Goal: Task Accomplishment & Management: Complete application form

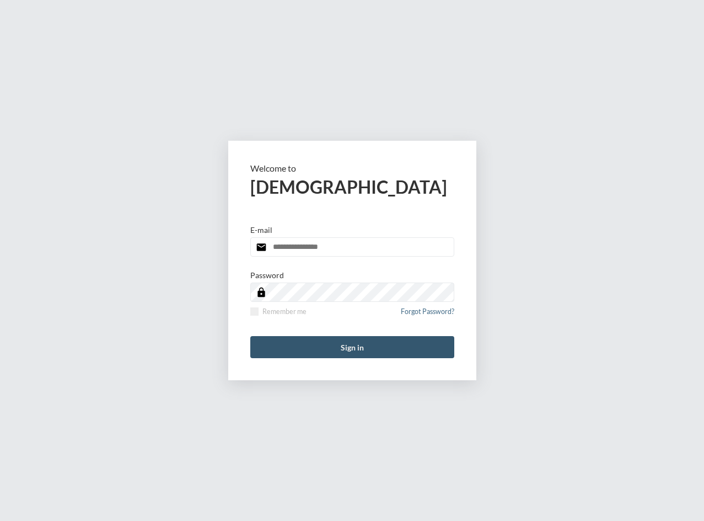
type input "**********"
drag, startPoint x: 411, startPoint y: 346, endPoint x: 421, endPoint y: 336, distance: 14.0
click at [411, 346] on button "Sign in" at bounding box center [352, 347] width 204 height 22
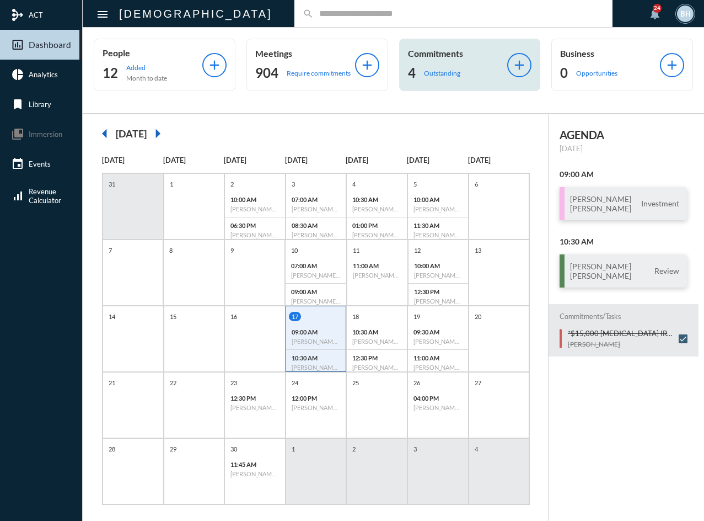
click at [433, 69] on p "Outstanding" at bounding box center [442, 73] width 36 height 8
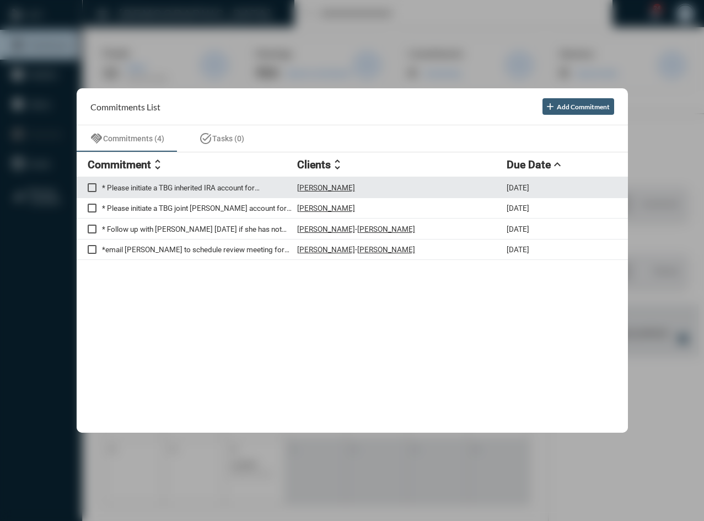
click at [238, 193] on div "* Please initiate a TBG inherited IRA account for Dave Shepherd TBG666063 Dave …" at bounding box center [353, 187] width 552 height 21
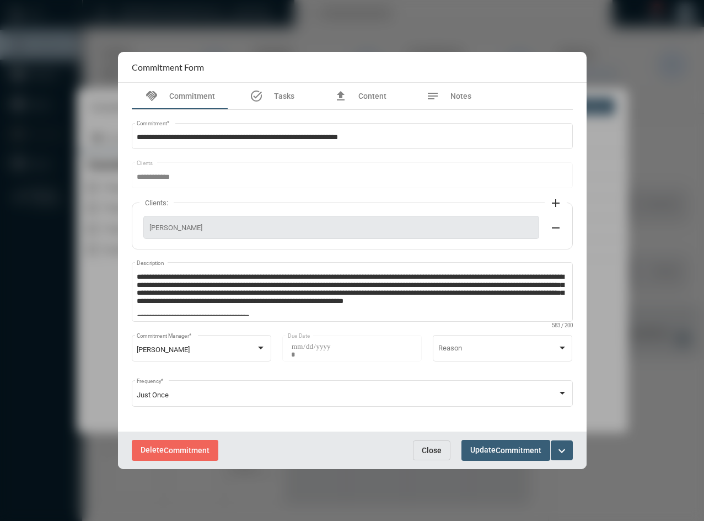
click at [491, 446] on span "Update Commitment" at bounding box center [506, 449] width 71 height 9
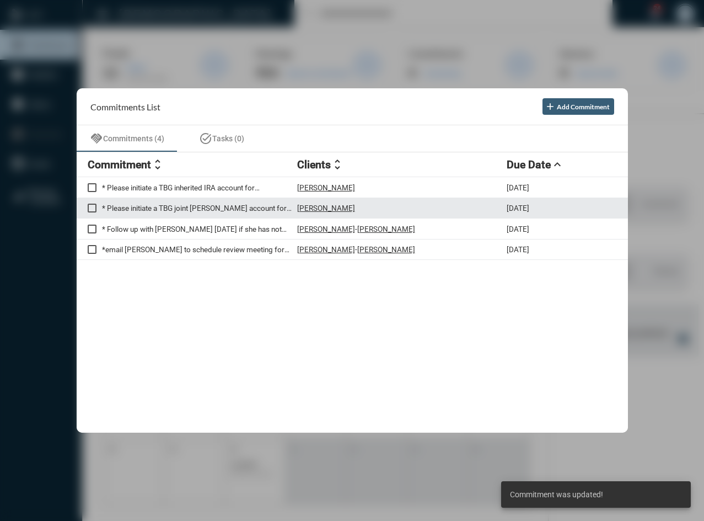
click at [175, 207] on p "* Please initiate a TBG joint TOD account for Dave. TBG666055" at bounding box center [199, 208] width 195 height 9
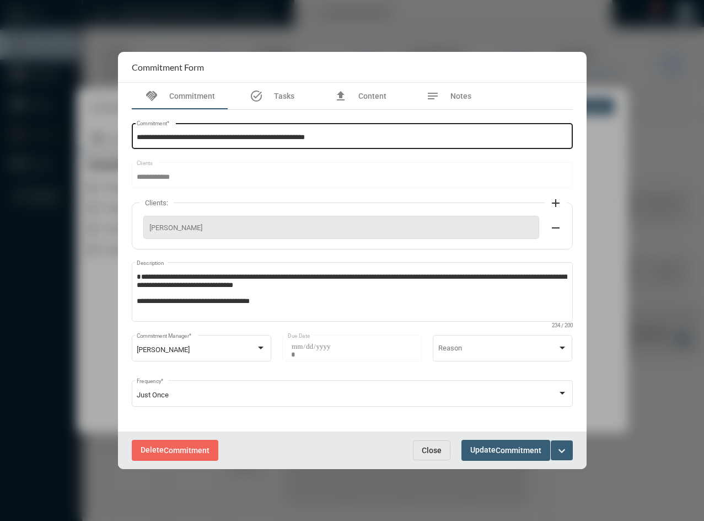
click at [358, 135] on input "**********" at bounding box center [352, 138] width 431 height 8
click at [216, 134] on input "**********" at bounding box center [352, 138] width 431 height 8
click at [212, 135] on input "**********" at bounding box center [352, 138] width 431 height 8
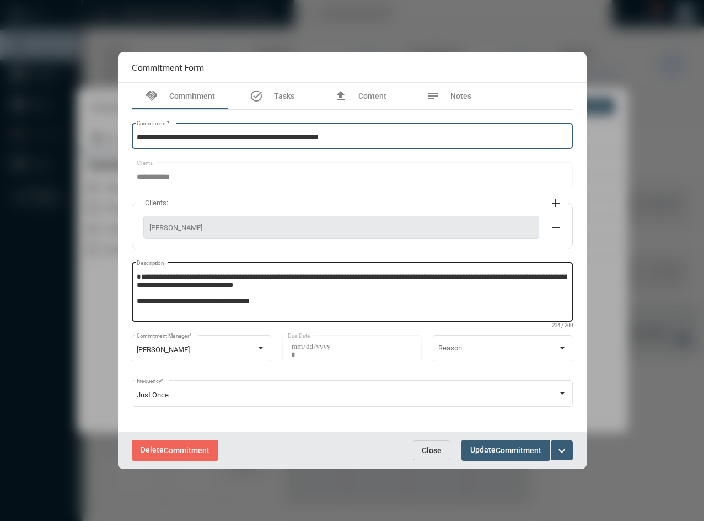
type input "**********"
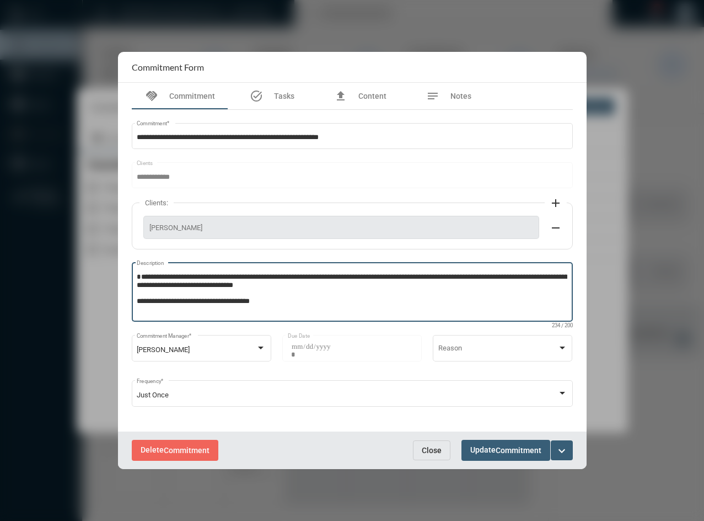
click at [237, 289] on textarea "**********" at bounding box center [352, 294] width 431 height 44
click at [211, 275] on textarea "**********" at bounding box center [352, 294] width 431 height 44
click at [521, 297] on textarea "**********" at bounding box center [352, 294] width 431 height 44
type textarea "**********"
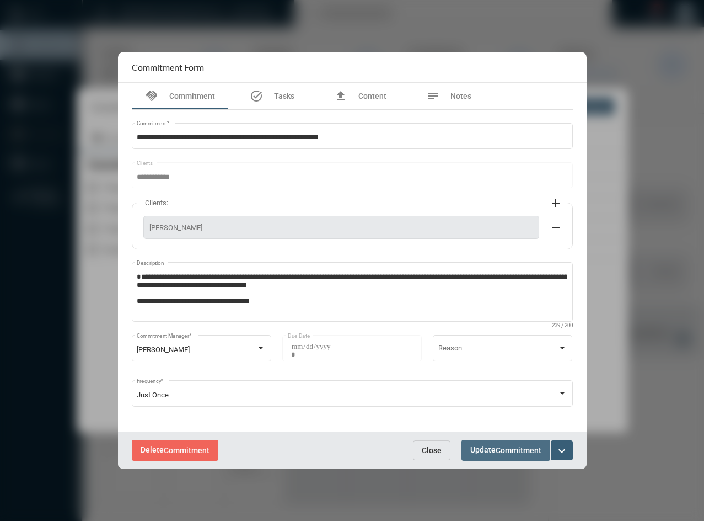
click at [500, 455] on button "Update Commitment" at bounding box center [506, 450] width 89 height 20
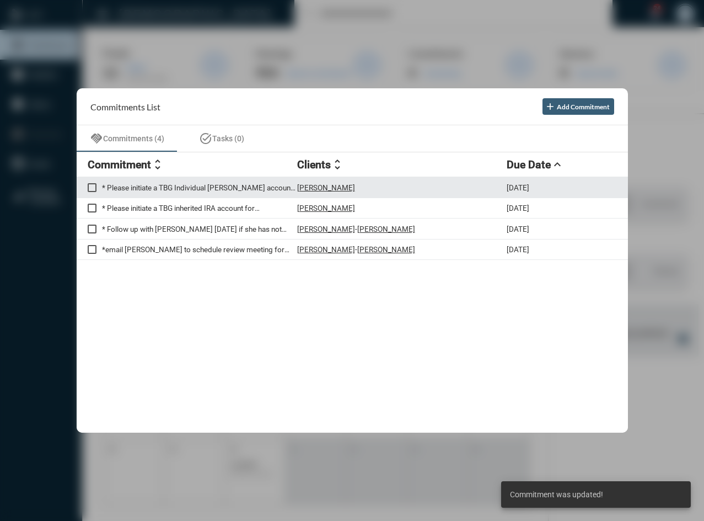
click at [94, 188] on span at bounding box center [92, 187] width 9 height 9
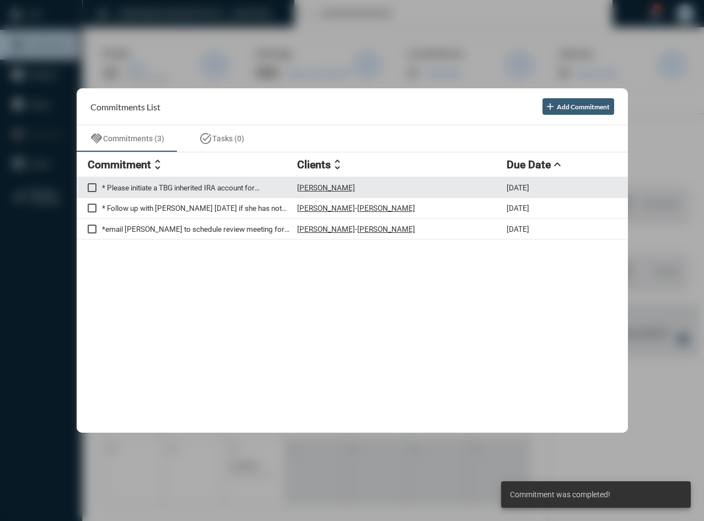
click at [91, 184] on span at bounding box center [92, 187] width 9 height 9
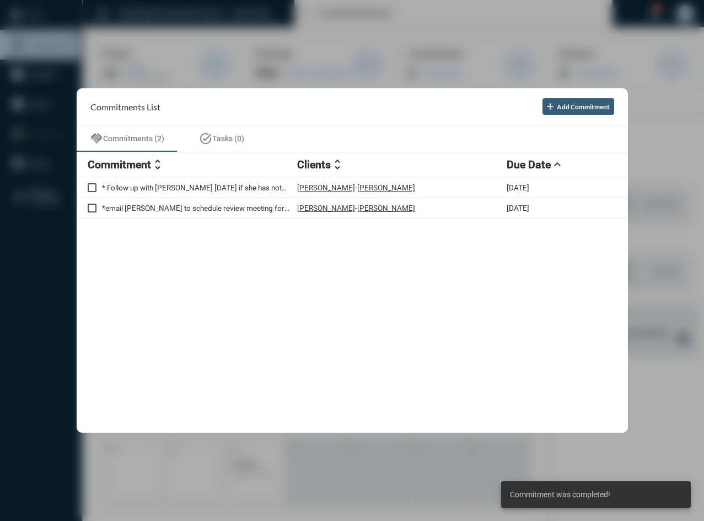
click at [153, 285] on div "* Follow up with Katie in two weeks if she has not provided us a statement for …" at bounding box center [353, 304] width 552 height 255
click at [279, 22] on div at bounding box center [352, 260] width 704 height 521
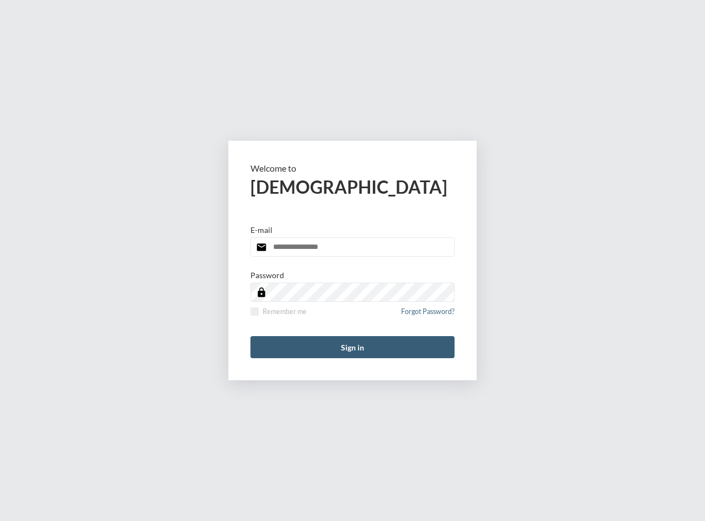
type input "**********"
click at [351, 360] on form "**********" at bounding box center [352, 260] width 248 height 239
click at [354, 348] on button "Sign in" at bounding box center [352, 347] width 204 height 22
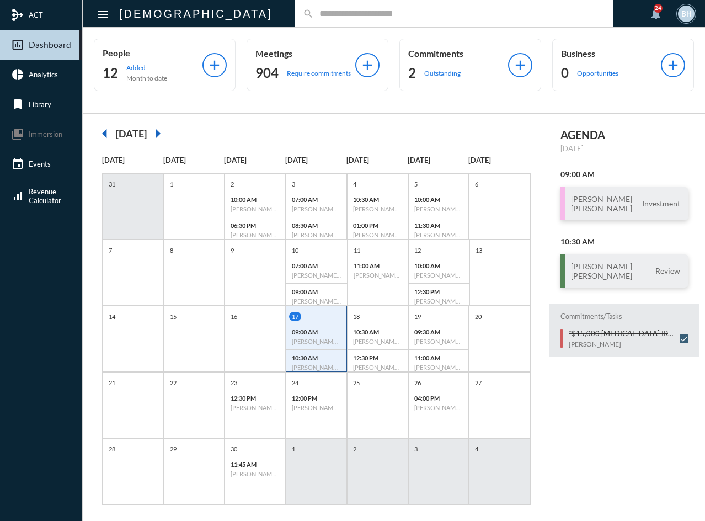
click at [596, 394] on div "AGENDA Wednesday, Sep 17 09:00 AM Mitchell Wagner Katey Wagner Investment 10:30…" at bounding box center [627, 323] width 156 height 418
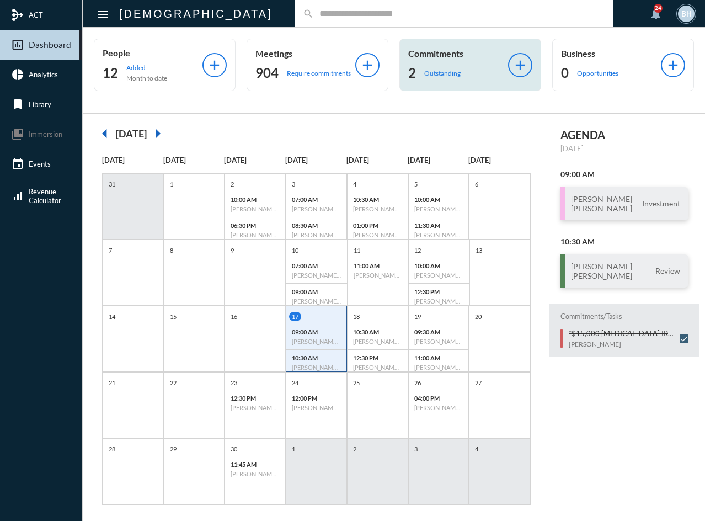
click at [447, 69] on p "Outstanding" at bounding box center [442, 73] width 36 height 8
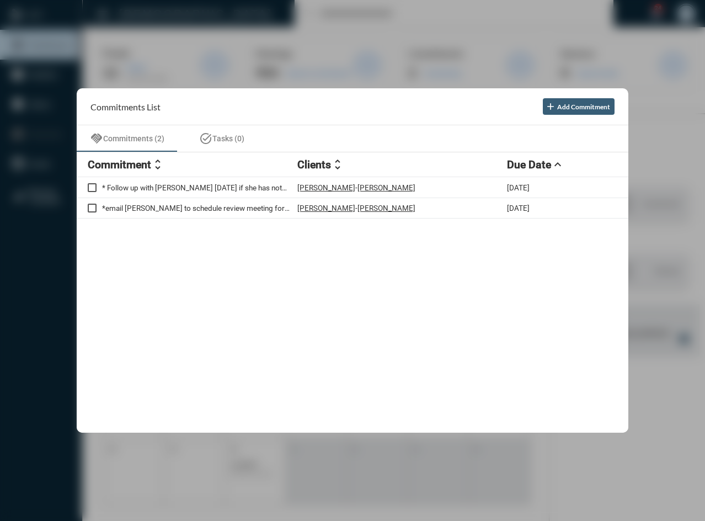
click at [386, 351] on div "* Follow up with Katie in two weeks if she has not provided us a statement for …" at bounding box center [353, 304] width 552 height 255
drag, startPoint x: 298, startPoint y: 303, endPoint x: 215, endPoint y: 15, distance: 299.1
click at [298, 300] on div "* Follow up with Katie in two weeks if she has not provided us a statement for …" at bounding box center [353, 304] width 552 height 255
click at [194, 15] on div at bounding box center [352, 260] width 705 height 521
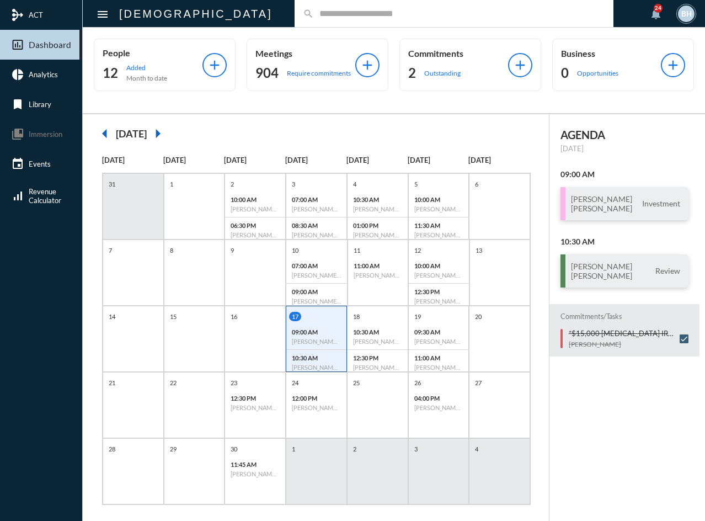
click at [314, 14] on input "text" at bounding box center [459, 13] width 291 height 9
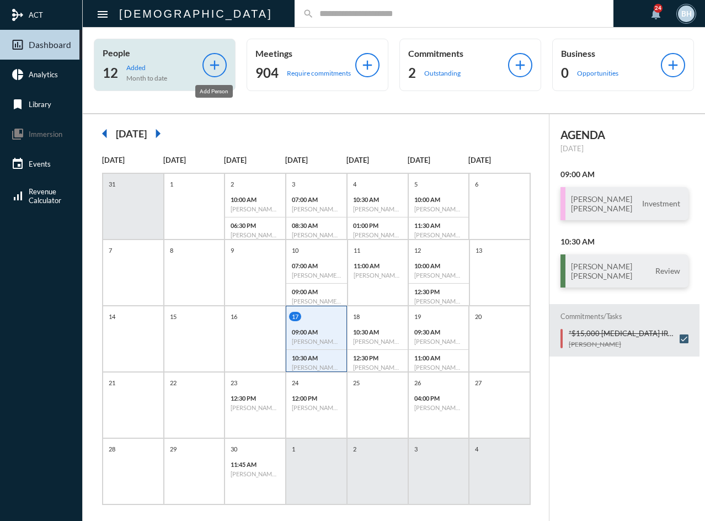
click at [211, 62] on mat-icon "add" at bounding box center [214, 64] width 15 height 15
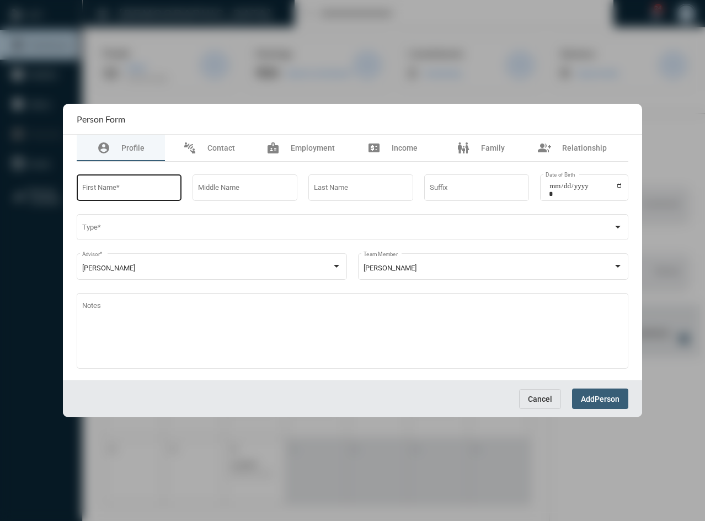
click at [147, 175] on div "First Name *" at bounding box center [129, 187] width 94 height 28
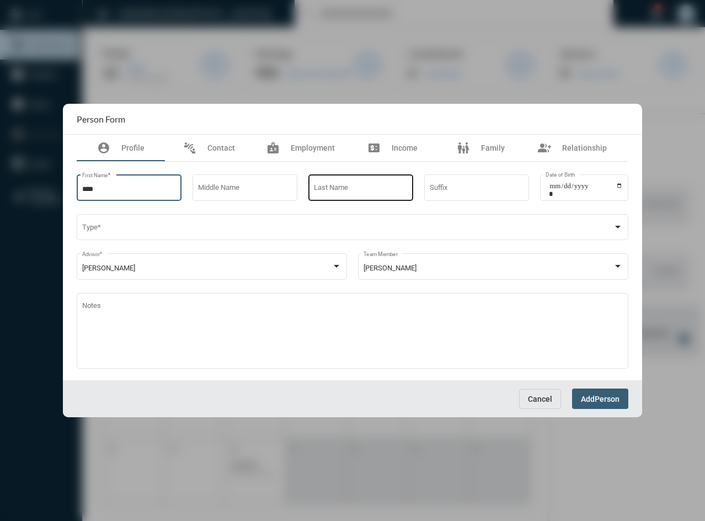
type input "****"
click at [362, 191] on input "Last Name" at bounding box center [361, 189] width 94 height 8
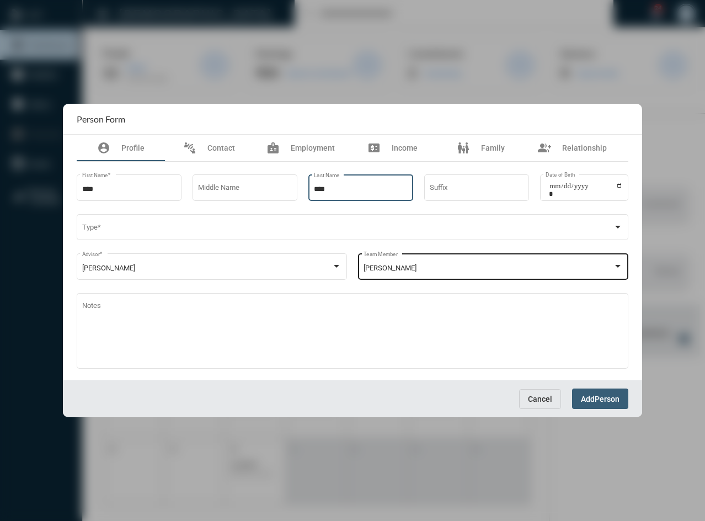
type input "****"
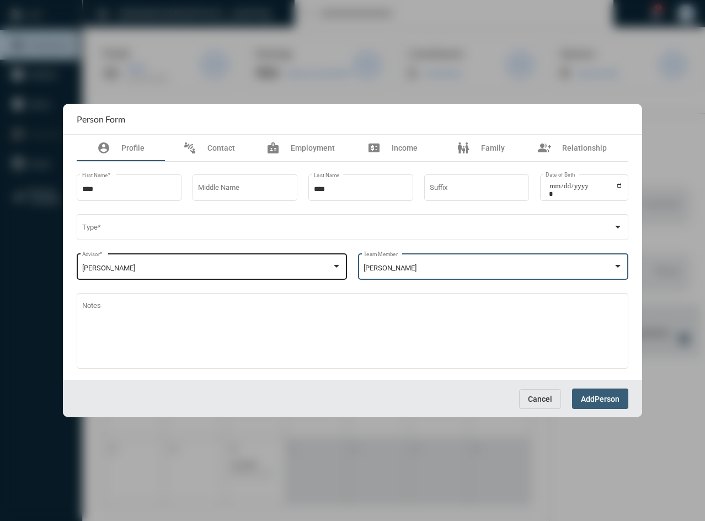
drag, startPoint x: 472, startPoint y: 266, endPoint x: 321, endPoint y: 261, distance: 151.3
click at [321, 261] on div "Tim Schafer Advisor * Barbara Haney Team Member" at bounding box center [353, 271] width 552 height 39
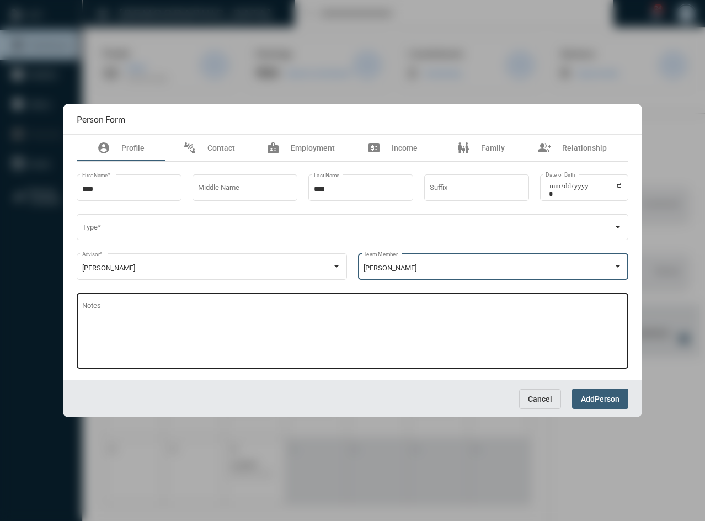
click at [472, 343] on textarea "Notes" at bounding box center [352, 332] width 541 height 60
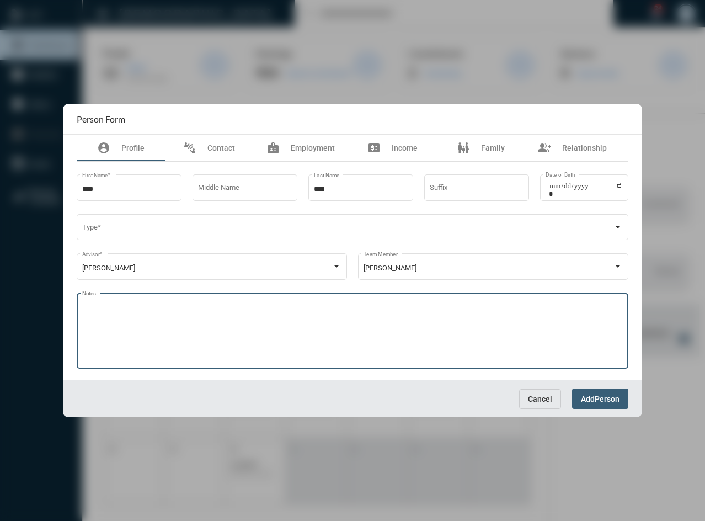
click at [600, 399] on span "Person" at bounding box center [607, 398] width 25 height 9
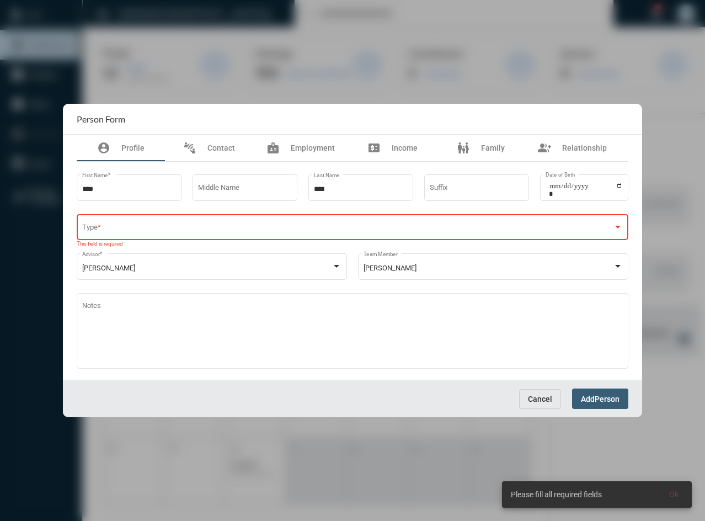
click at [321, 234] on div "Type *" at bounding box center [352, 226] width 541 height 28
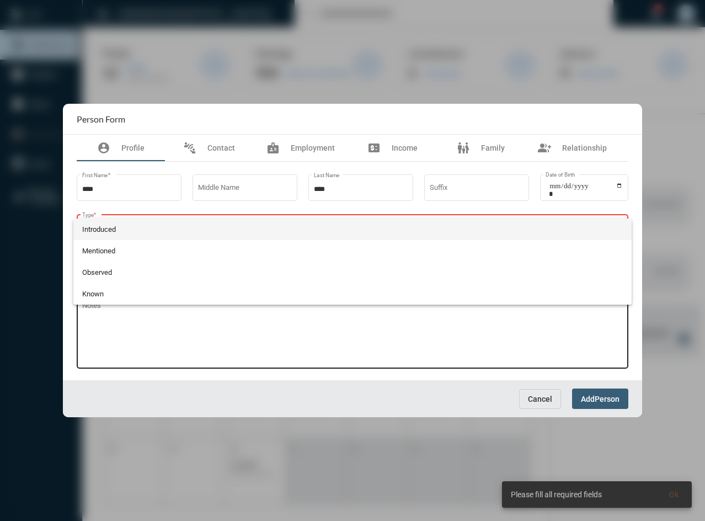
click at [147, 350] on div at bounding box center [352, 260] width 705 height 521
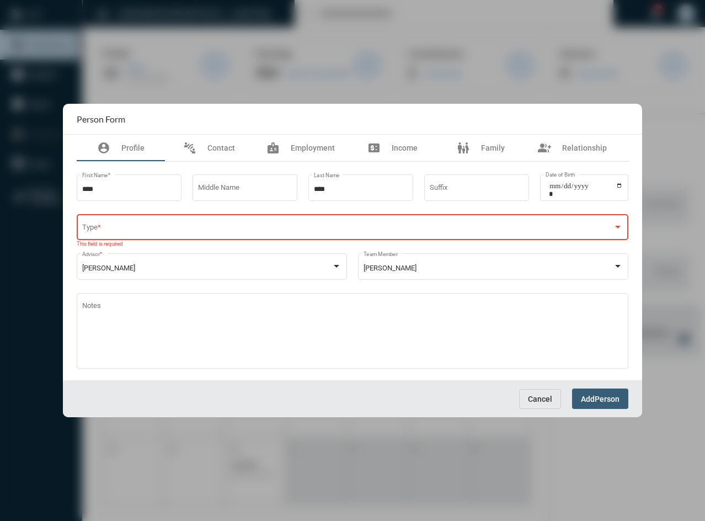
click at [244, 24] on div at bounding box center [352, 260] width 705 height 521
click at [211, 150] on span "Contact" at bounding box center [221, 147] width 28 height 9
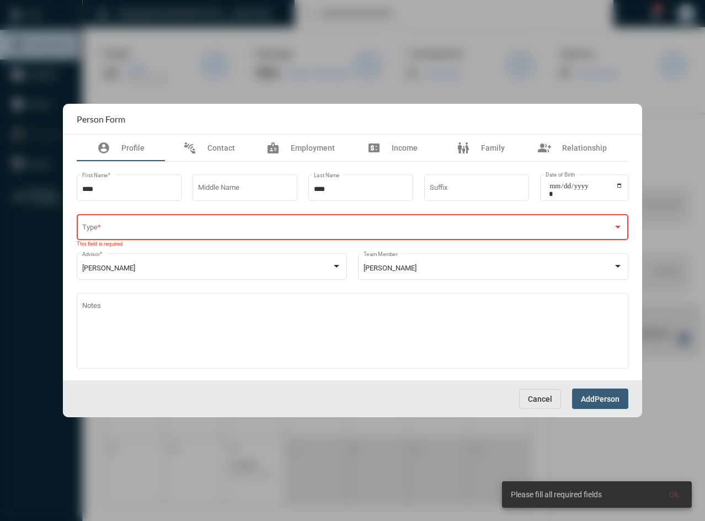
click at [102, 227] on span at bounding box center [347, 229] width 531 height 8
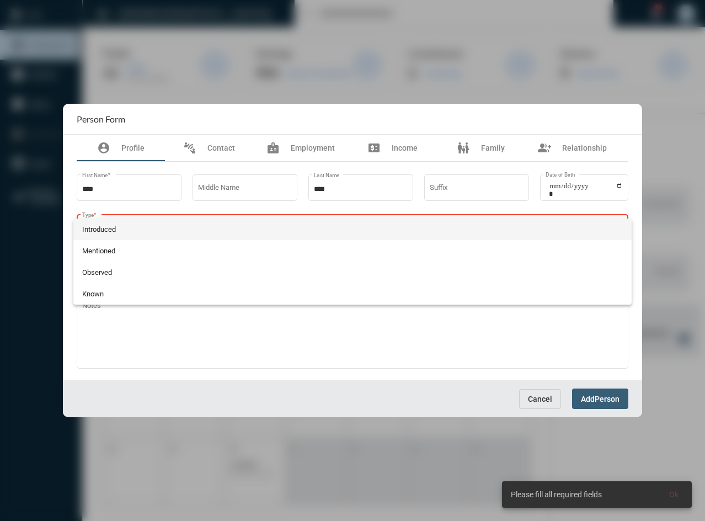
click at [102, 227] on span "Introduced" at bounding box center [352, 229] width 541 height 22
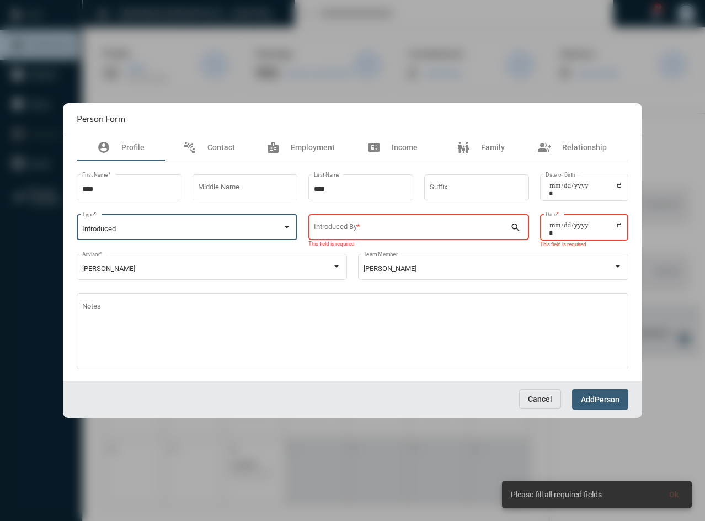
click at [362, 232] on input "Introduced By *" at bounding box center [412, 229] width 197 height 8
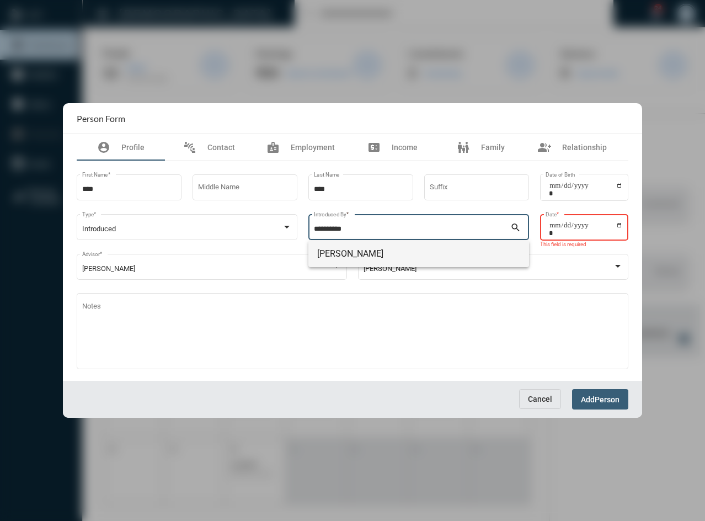
click at [348, 254] on span "Jim DeWald" at bounding box center [418, 254] width 203 height 26
type input "**********"
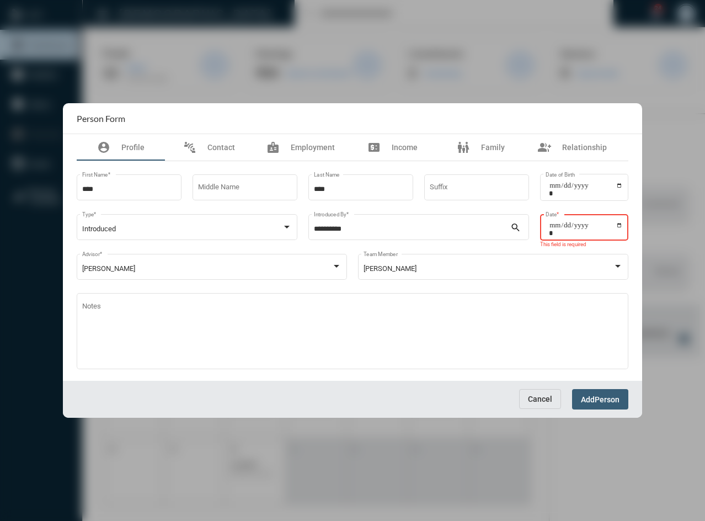
click at [570, 227] on input "Date *" at bounding box center [586, 228] width 74 height 15
click at [552, 229] on input "Date *" at bounding box center [586, 228] width 74 height 15
click at [554, 227] on input "Date *" at bounding box center [586, 228] width 74 height 15
click at [556, 228] on input "Date *" at bounding box center [586, 228] width 74 height 15
type input "**********"
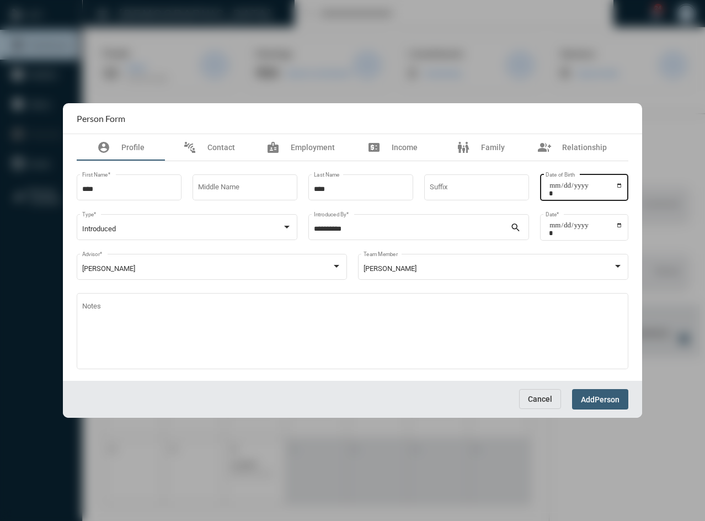
click at [552, 184] on input "Date of Birth" at bounding box center [586, 189] width 74 height 15
type input "**********"
click at [232, 146] on span "Contact" at bounding box center [221, 147] width 28 height 9
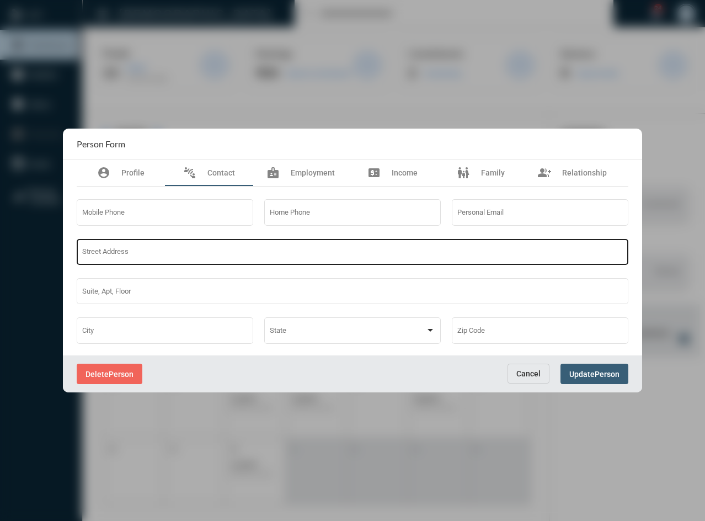
click at [181, 251] on div "Street Address" at bounding box center [352, 251] width 541 height 28
click at [102, 253] on input "Street Address" at bounding box center [352, 254] width 541 height 8
type input "**********"
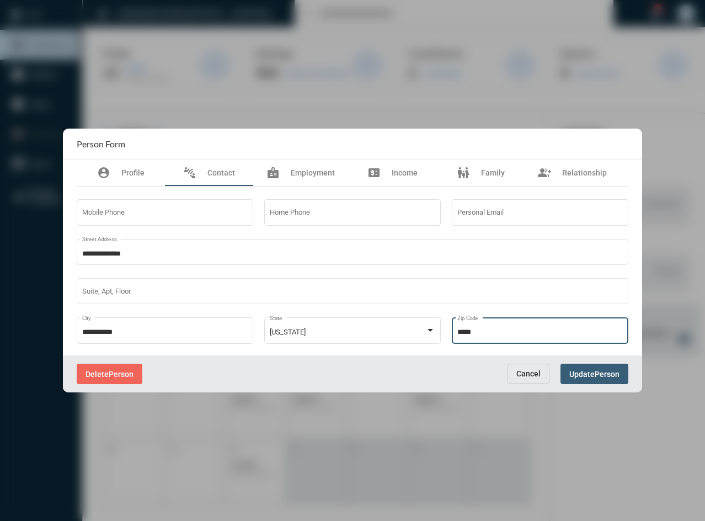
type input "*****"
click at [479, 174] on div "family_restroom Family" at bounding box center [481, 172] width 48 height 13
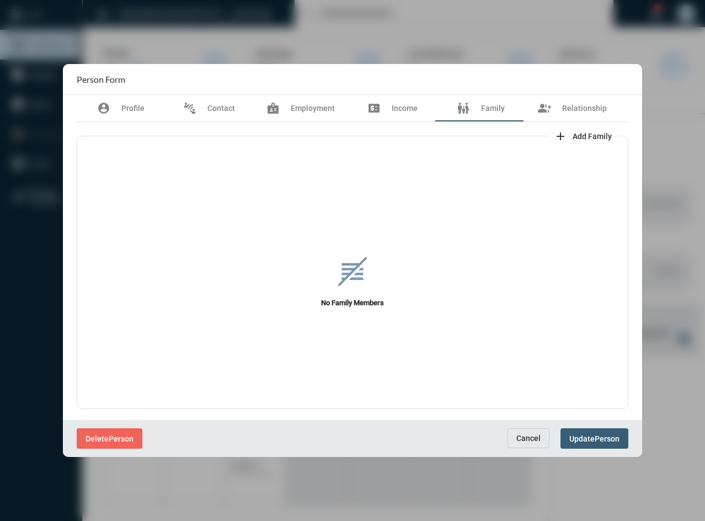
click at [575, 135] on span "Add Family" at bounding box center [592, 136] width 39 height 9
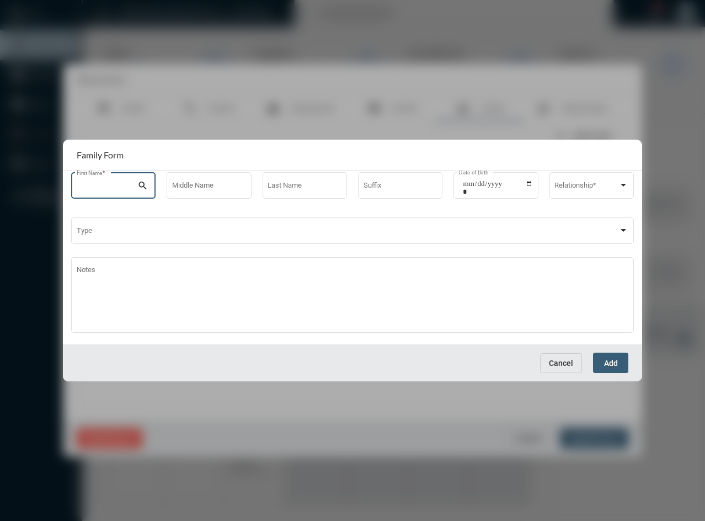
click at [113, 184] on input "First Name *" at bounding box center [107, 187] width 61 height 8
click at [103, 215] on span "[PERSON_NAME]" at bounding box center [113, 212] width 67 height 26
type input "********"
type input "****"
type input "**********"
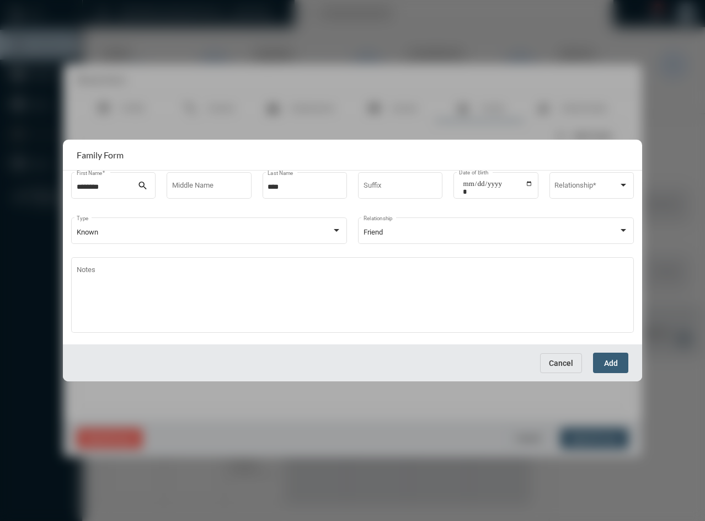
click at [104, 215] on div "Known Type Friend Relationship" at bounding box center [352, 232] width 563 height 45
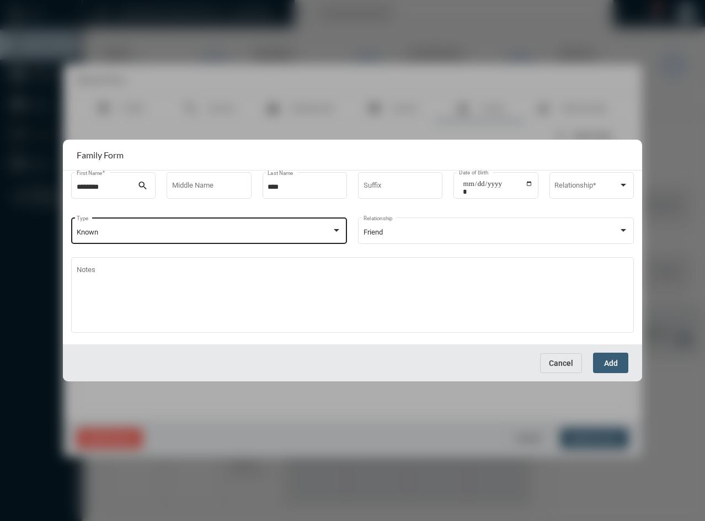
click at [248, 238] on div "Known Type" at bounding box center [209, 230] width 265 height 28
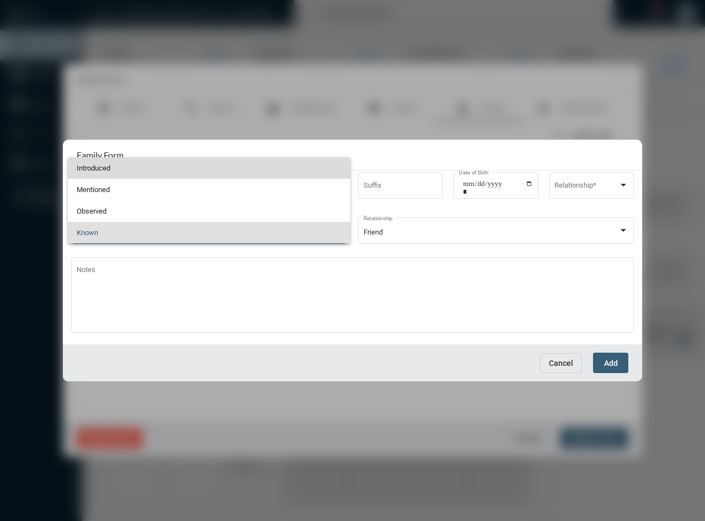
click at [84, 168] on span "Introduced" at bounding box center [209, 168] width 265 height 22
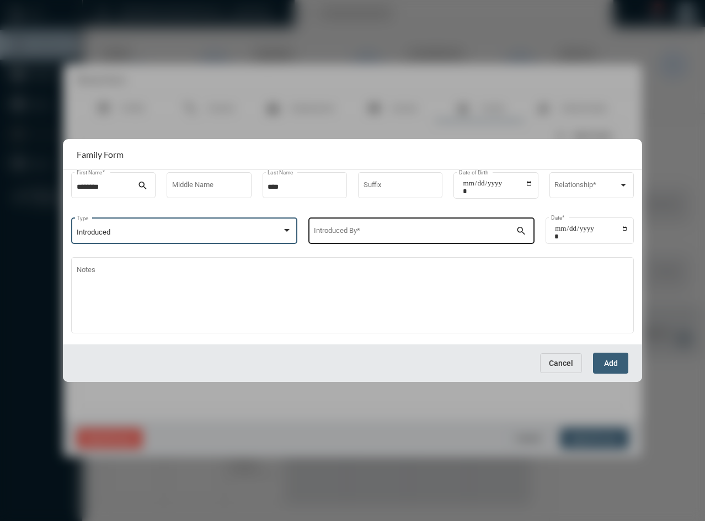
click at [433, 235] on input "Introduced By *" at bounding box center [415, 232] width 202 height 8
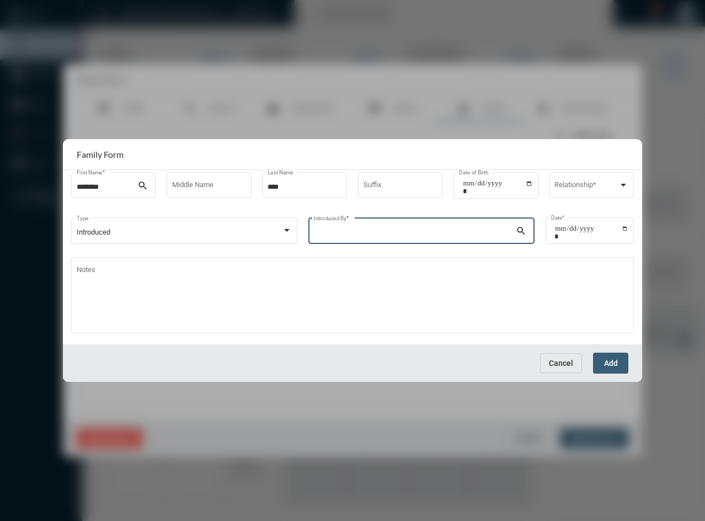
type input "*"
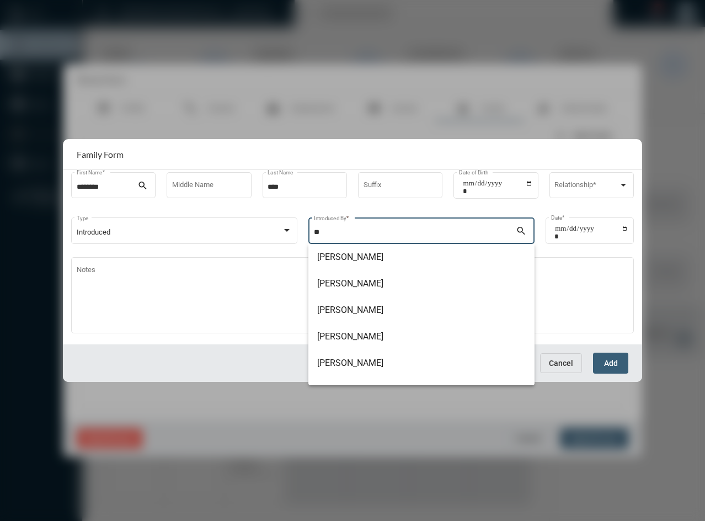
type input "*"
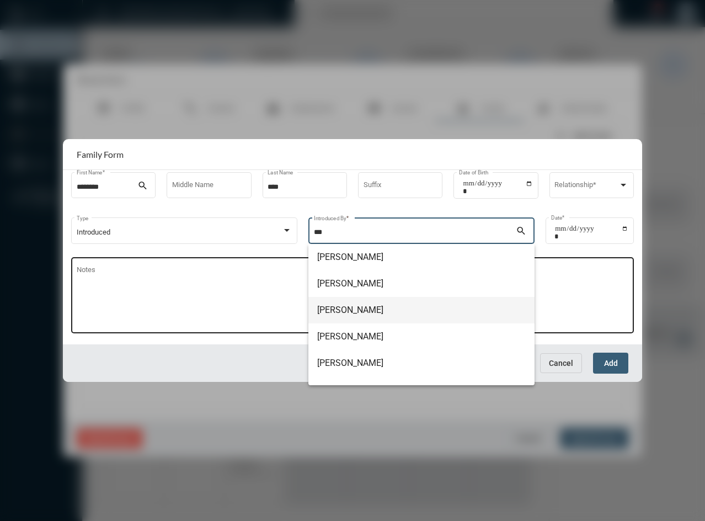
click at [365, 312] on span "Jim DeWald" at bounding box center [421, 310] width 209 height 26
type input "**********"
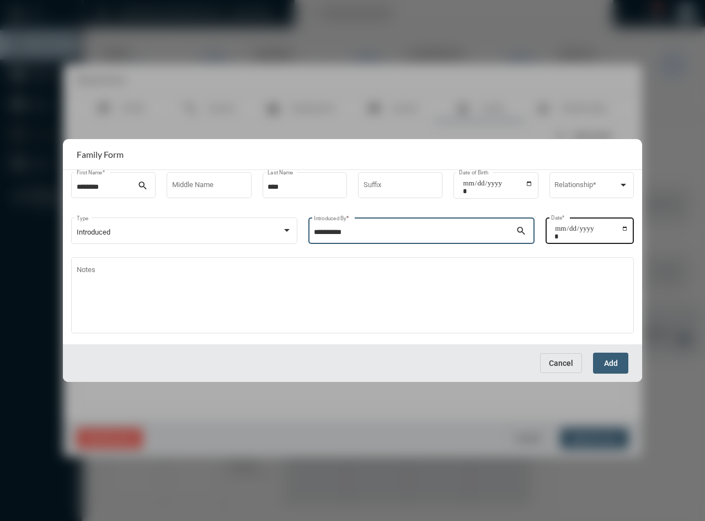
click at [550, 232] on div "Date *" at bounding box center [590, 229] width 88 height 28
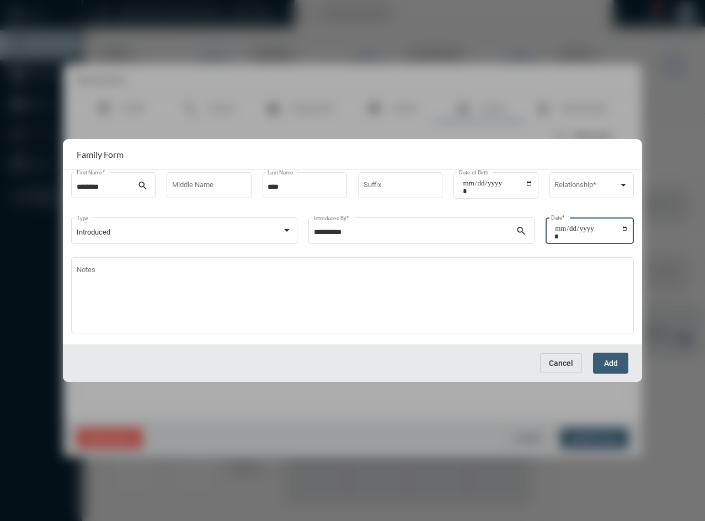
type input "**********"
click at [604, 183] on span at bounding box center [586, 187] width 64 height 8
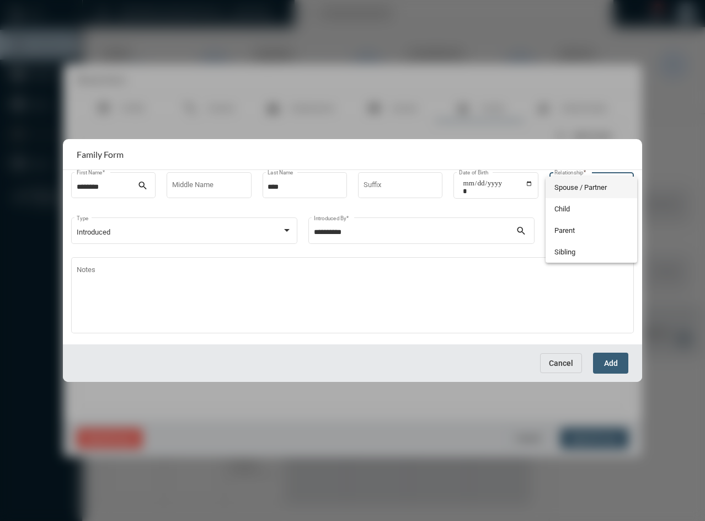
click at [599, 188] on span "Spouse / Partner" at bounding box center [591, 188] width 74 height 22
click at [600, 356] on button "Add" at bounding box center [610, 363] width 35 height 20
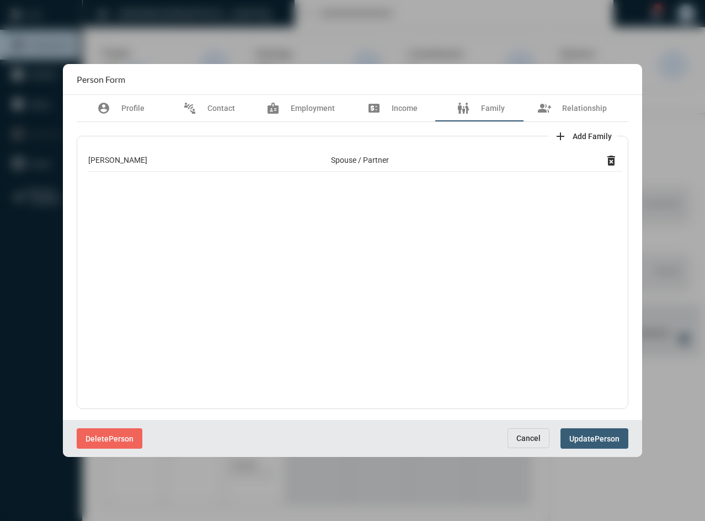
click at [574, 437] on span "Update" at bounding box center [581, 438] width 25 height 9
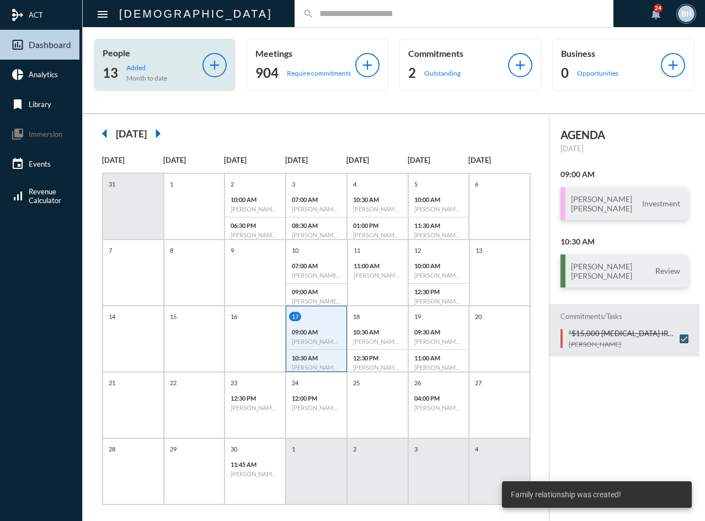
click at [140, 63] on p "Added" at bounding box center [146, 67] width 41 height 8
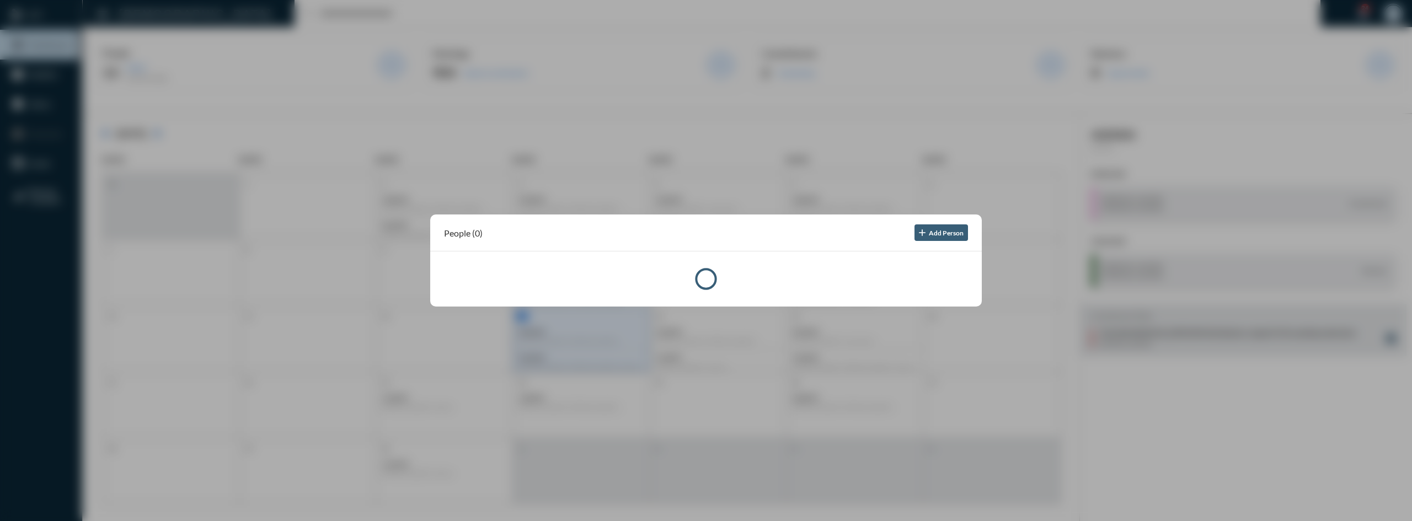
click at [704, 462] on div at bounding box center [706, 260] width 1412 height 521
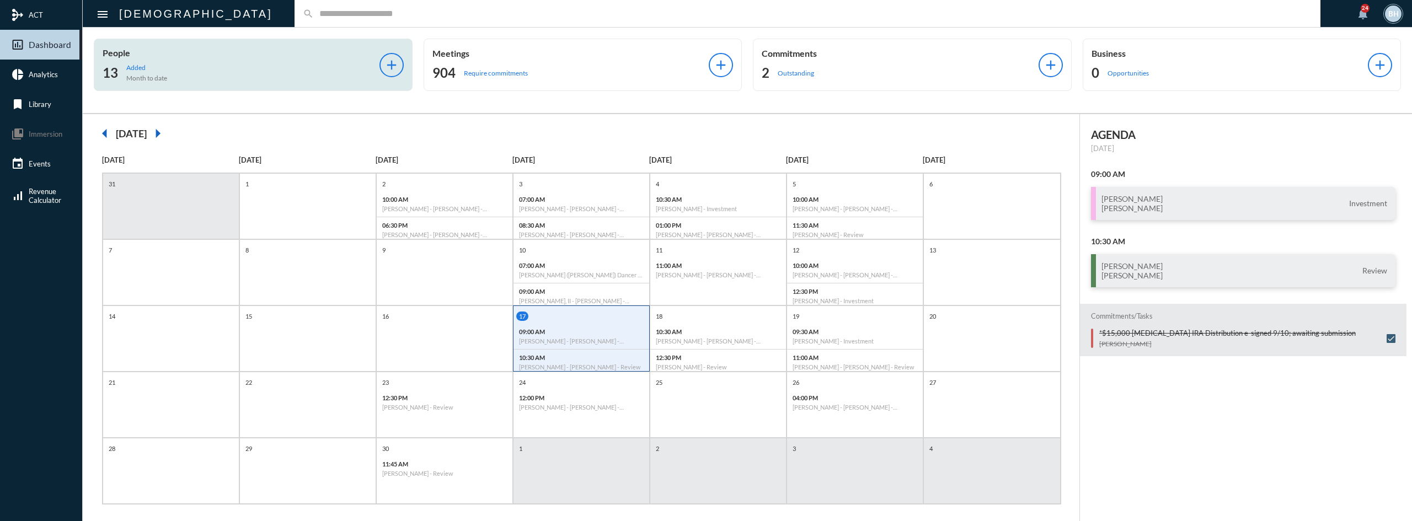
click at [146, 70] on p "Added" at bounding box center [146, 67] width 41 height 8
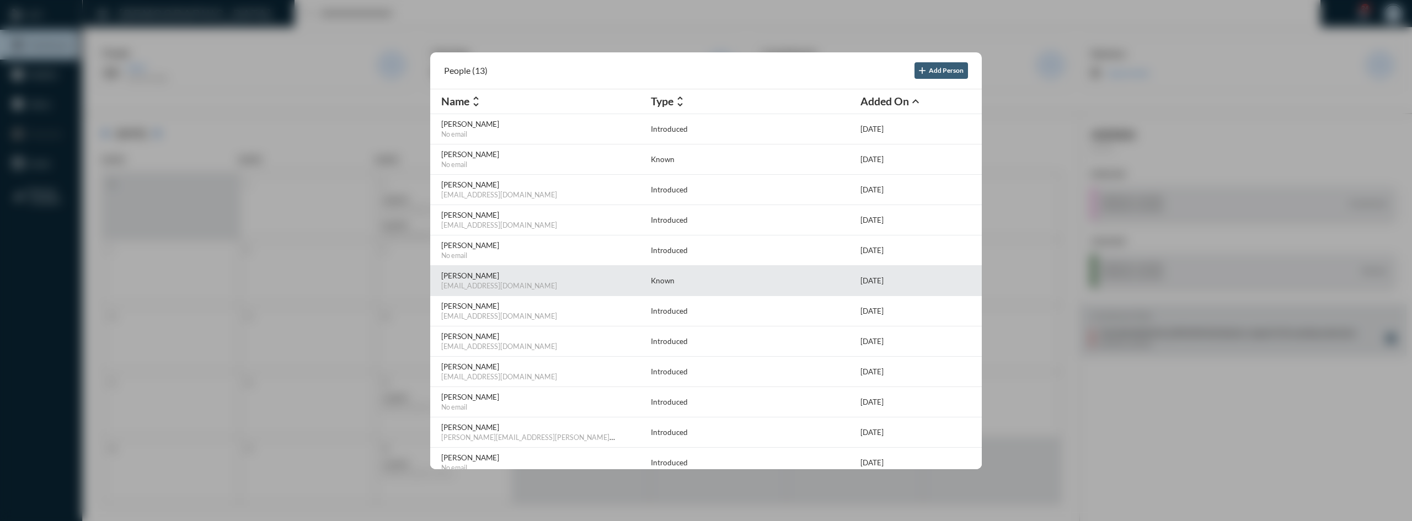
click at [451, 269] on div "Troy Tava troytava@hotmail.com Known 9/12/25" at bounding box center [706, 281] width 552 height 30
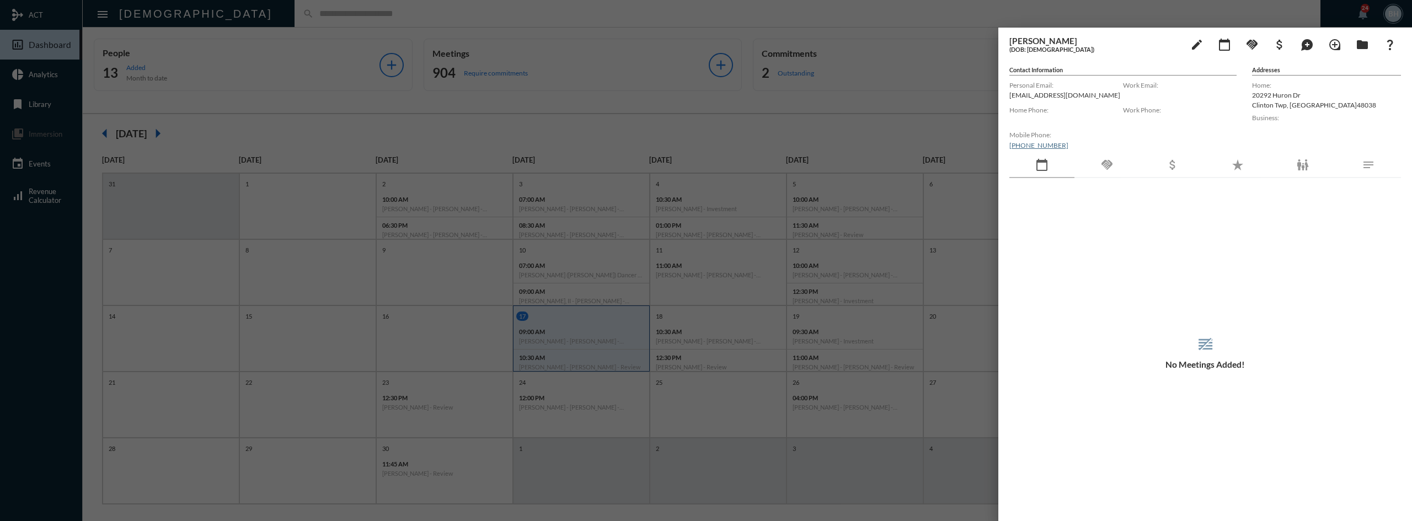
drag, startPoint x: 1054, startPoint y: 97, endPoint x: 989, endPoint y: 94, distance: 65.2
click at [989, 94] on mat-sidenav-container "mediation ACT insert_chart_outlined Dashboard pie_chart Analytics bookmark Libr…" at bounding box center [706, 260] width 1412 height 521
click at [1030, 103] on div "Personal Email: troytava@hotmail.com" at bounding box center [1067, 90] width 114 height 25
drag, startPoint x: 1073, startPoint y: 97, endPoint x: 1007, endPoint y: 98, distance: 66.2
click at [1007, 98] on div "[PERSON_NAME] (DOB: [DEMOGRAPHIC_DATA]) edit calendar_today handshake attach_mo…" at bounding box center [1206, 272] width 414 height 488
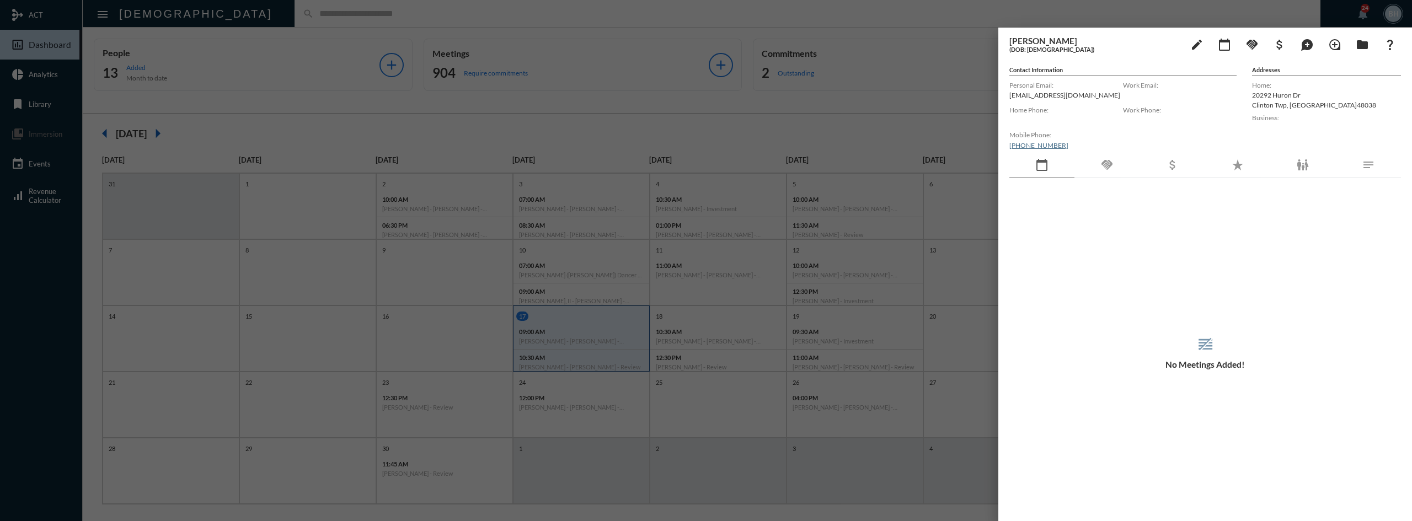
copy p "[EMAIL_ADDRESS][DOMAIN_NAME]"
click at [1197, 45] on mat-icon "edit" at bounding box center [1197, 44] width 13 height 13
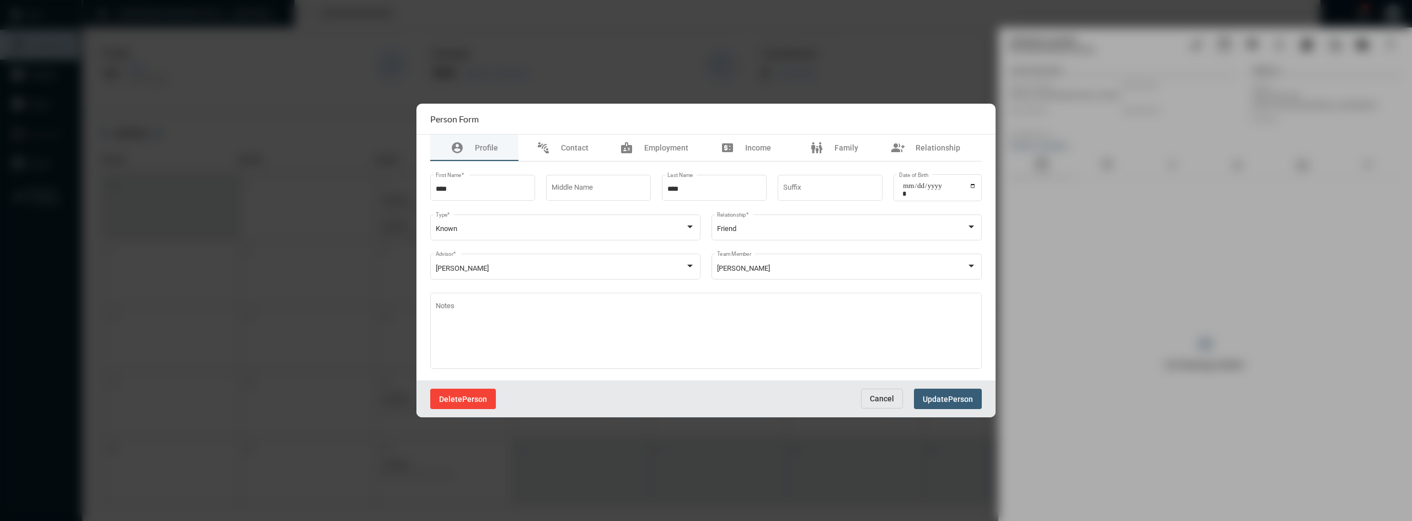
click at [469, 396] on span "Person" at bounding box center [474, 399] width 25 height 9
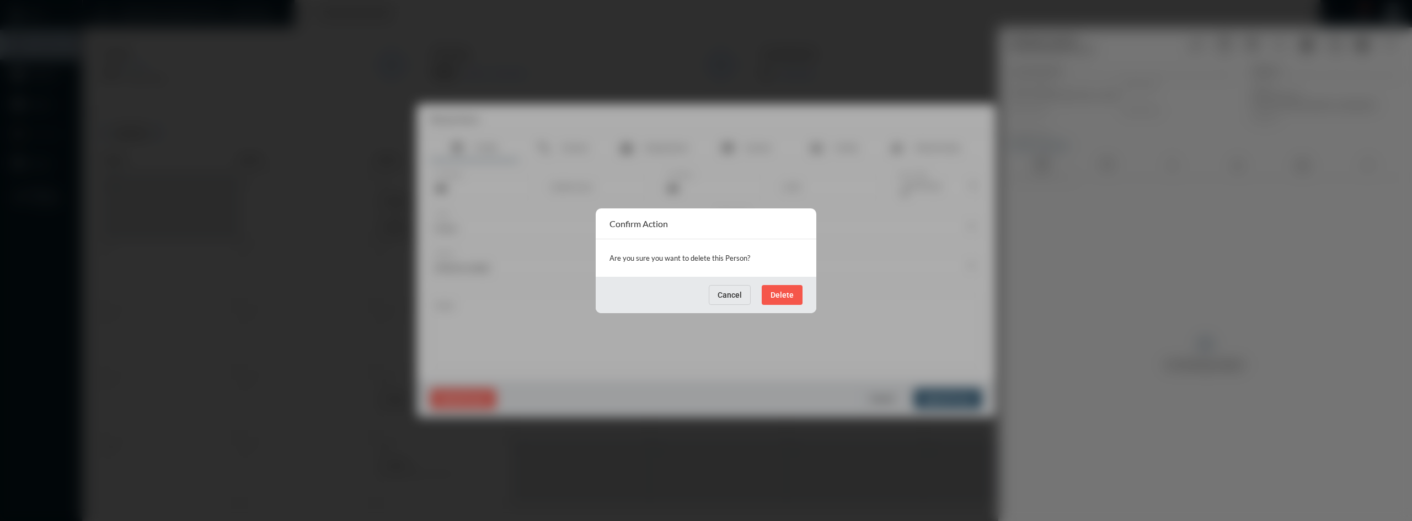
click at [793, 296] on span "Delete" at bounding box center [782, 295] width 23 height 9
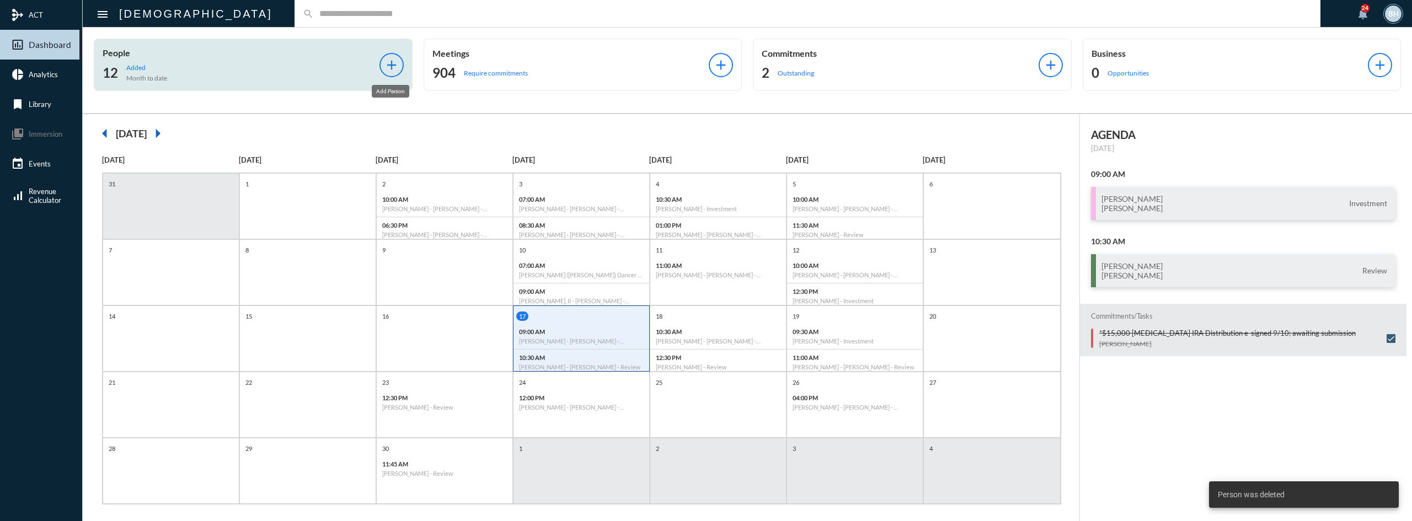
click at [390, 67] on mat-icon "add" at bounding box center [391, 64] width 15 height 15
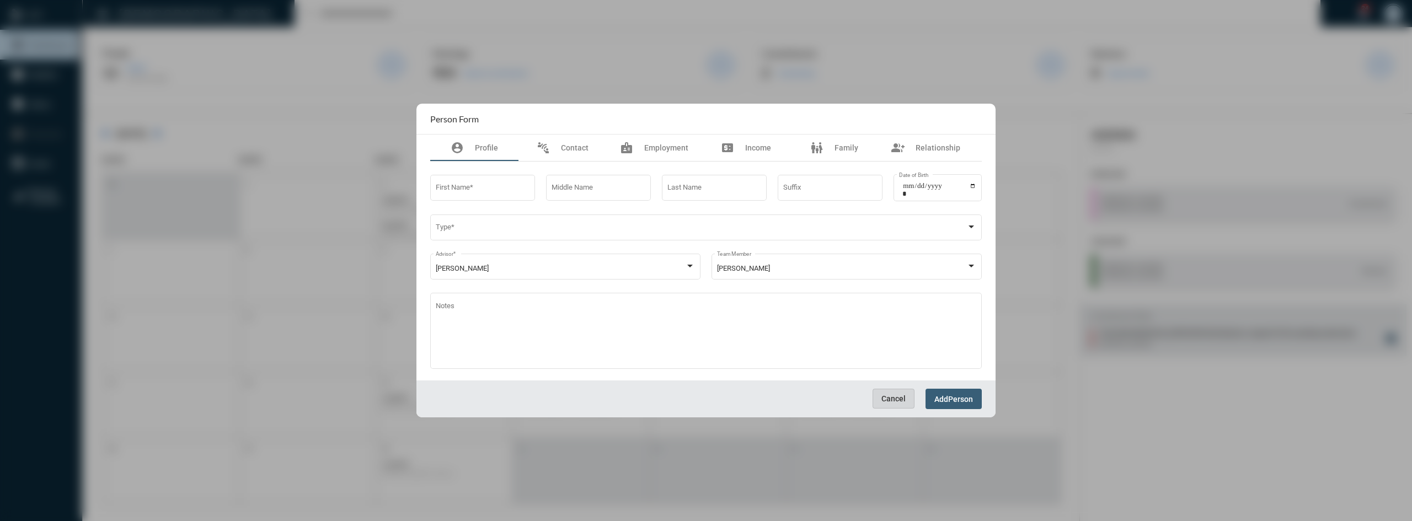
click at [901, 396] on span "Cancel" at bounding box center [894, 398] width 24 height 9
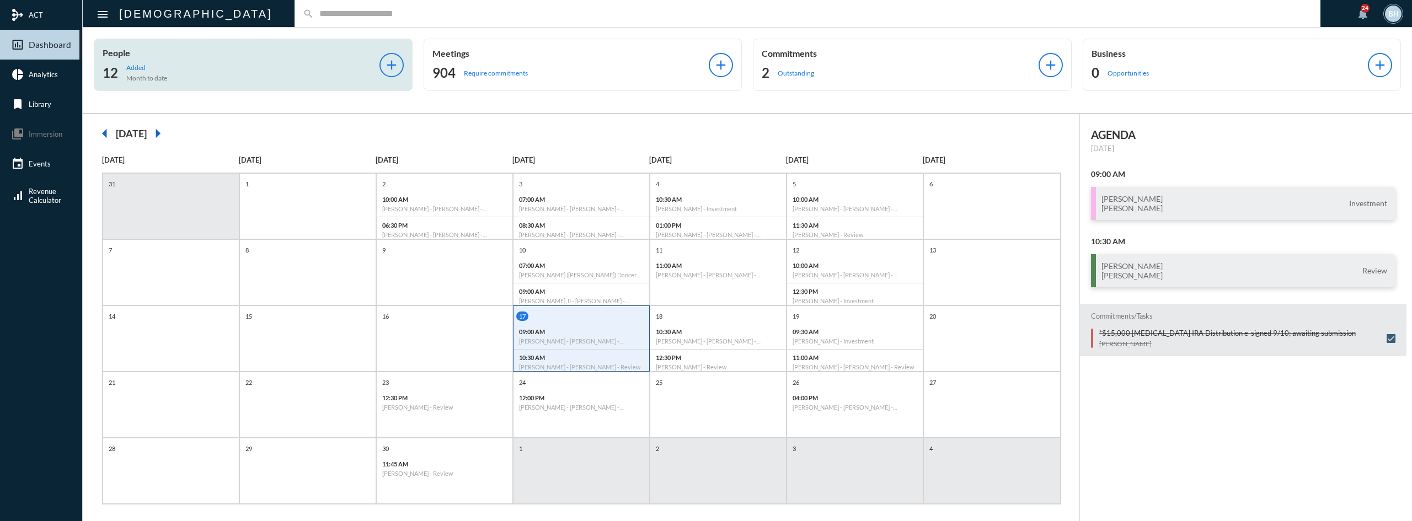
click at [141, 66] on p "Added" at bounding box center [146, 67] width 41 height 8
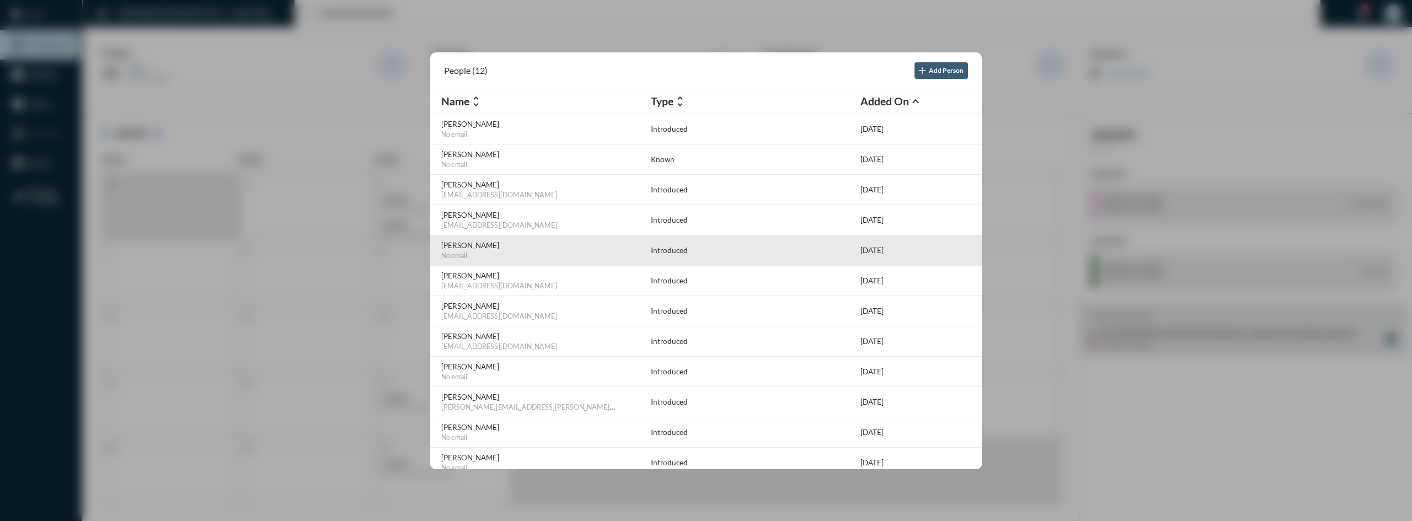
click at [469, 243] on p "[PERSON_NAME]" at bounding box center [543, 245] width 204 height 9
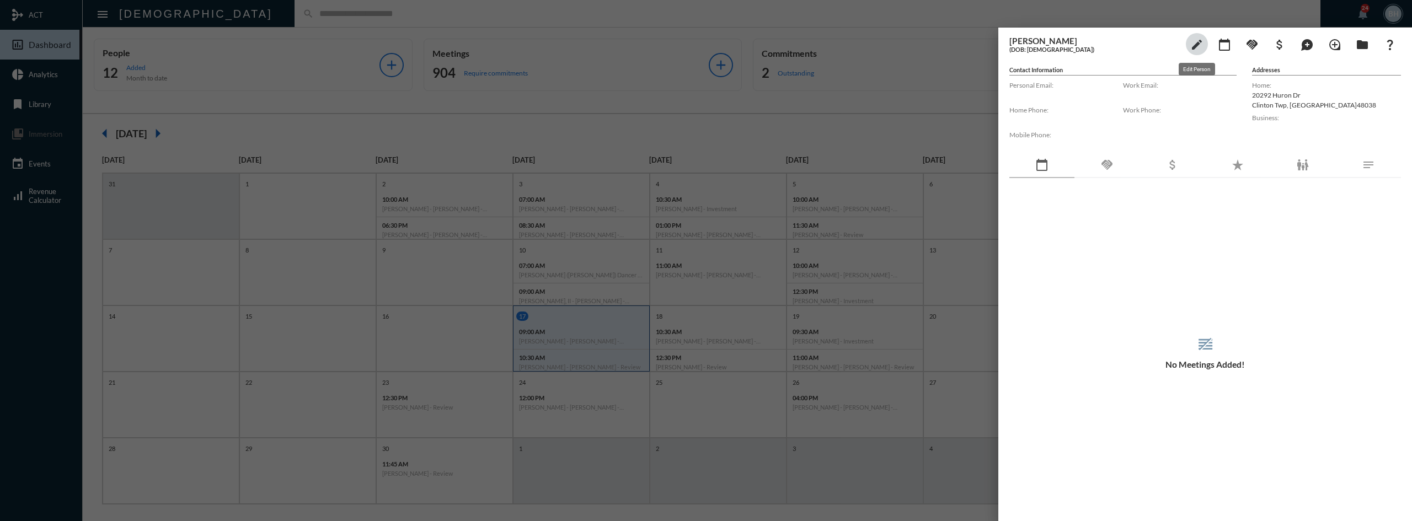
click at [1194, 45] on mat-icon "edit" at bounding box center [1197, 44] width 13 height 13
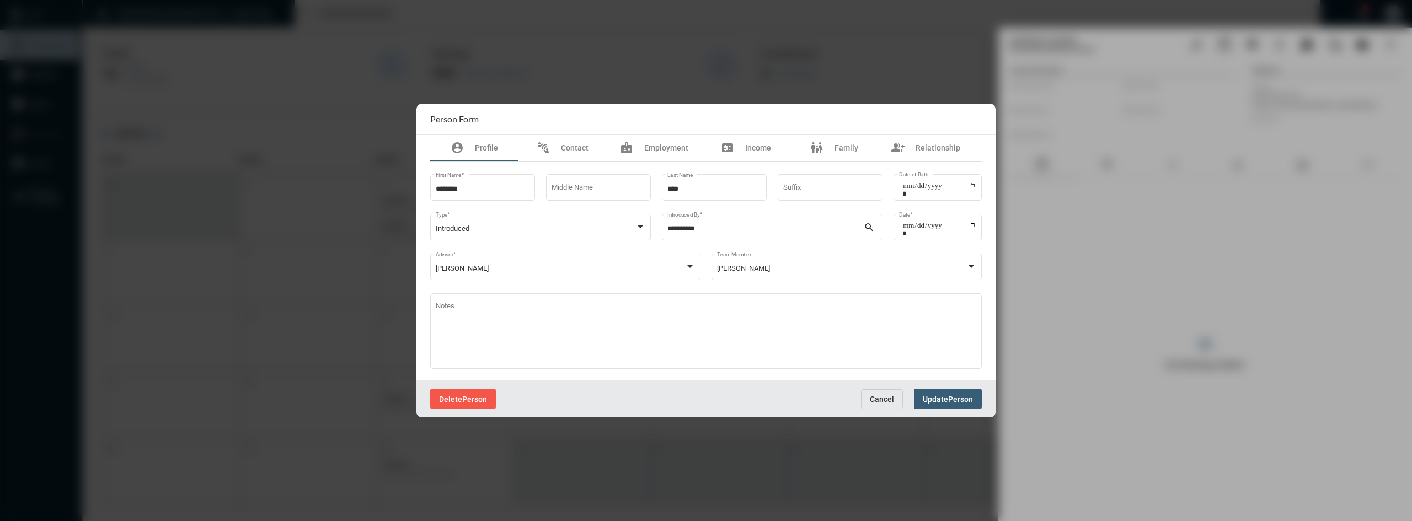
click at [477, 398] on span "Person" at bounding box center [474, 399] width 25 height 9
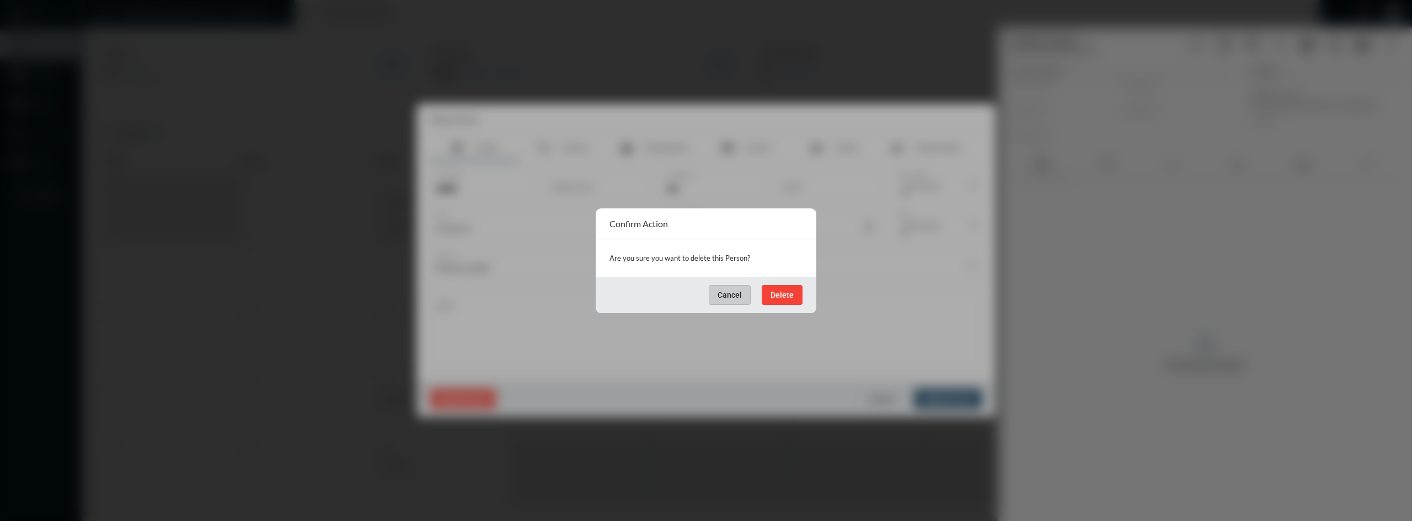
click at [803, 300] on div "Cancel Delete" at bounding box center [706, 295] width 221 height 36
click at [789, 299] on button "Delete" at bounding box center [782, 295] width 41 height 20
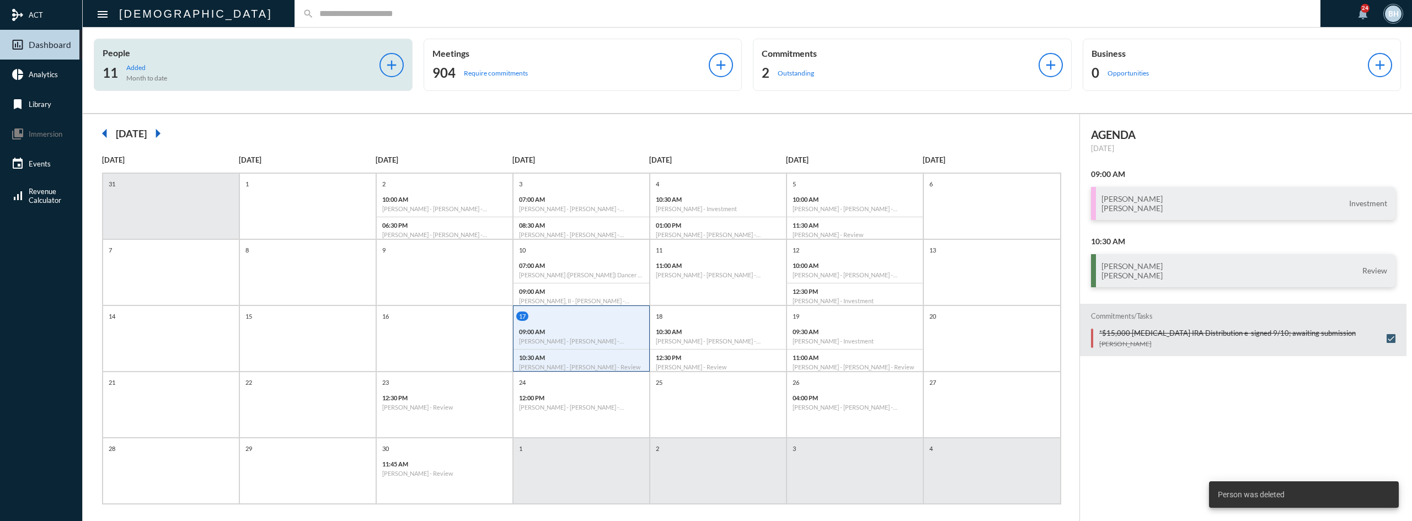
click at [148, 69] on p "Added" at bounding box center [146, 67] width 41 height 8
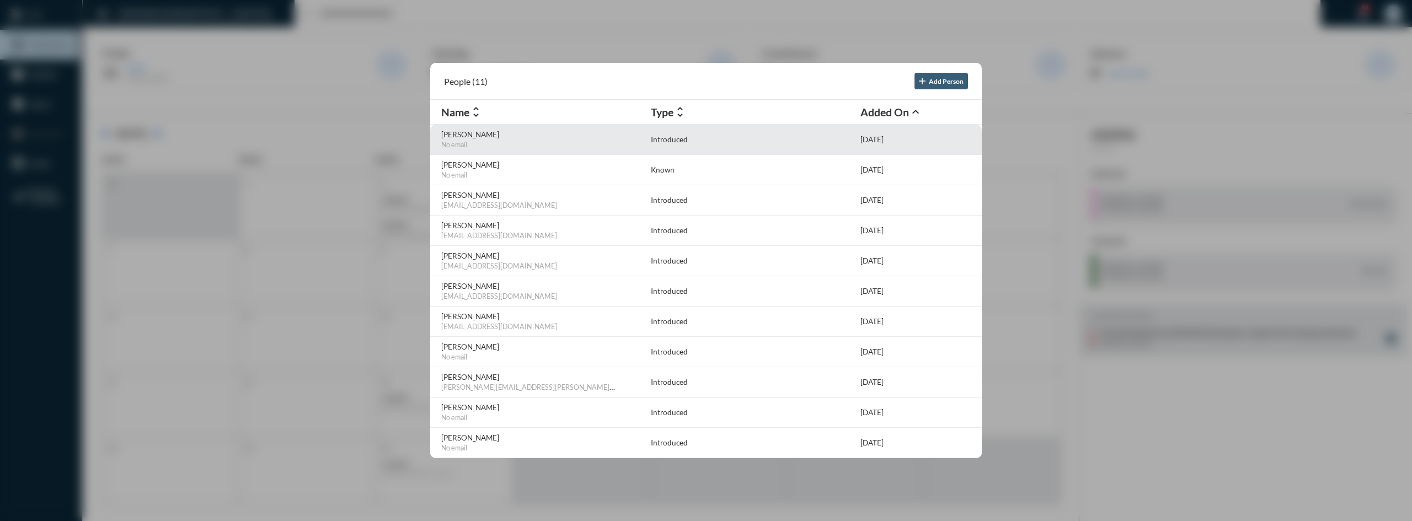
click at [471, 132] on p "[PERSON_NAME]" at bounding box center [543, 134] width 204 height 9
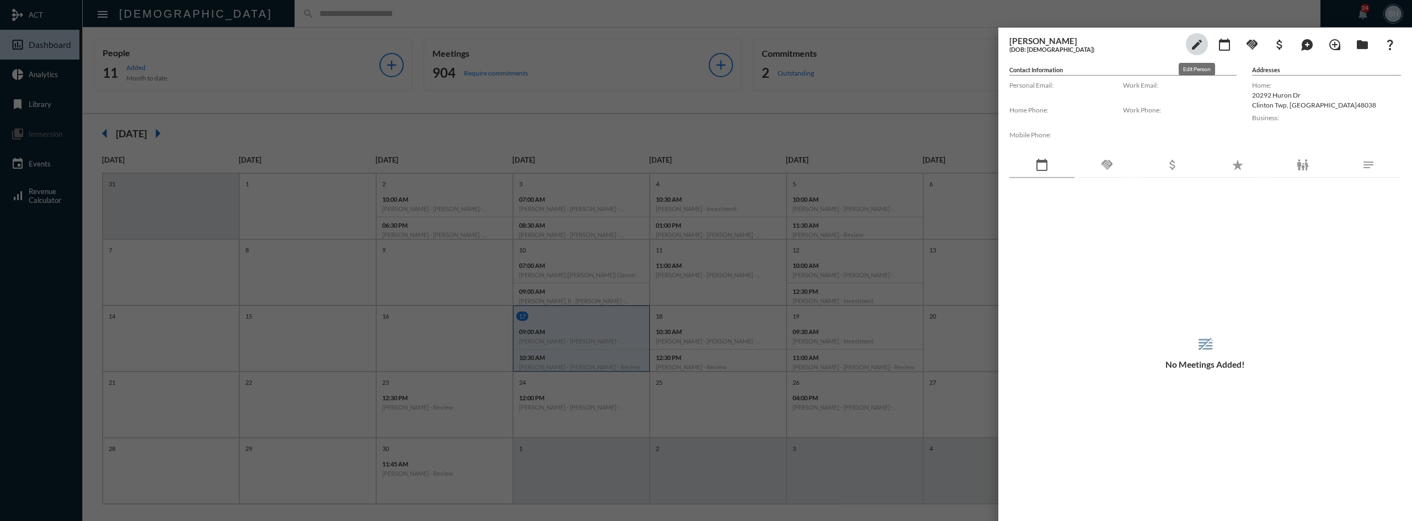
click at [1198, 41] on mat-icon "edit" at bounding box center [1197, 44] width 13 height 13
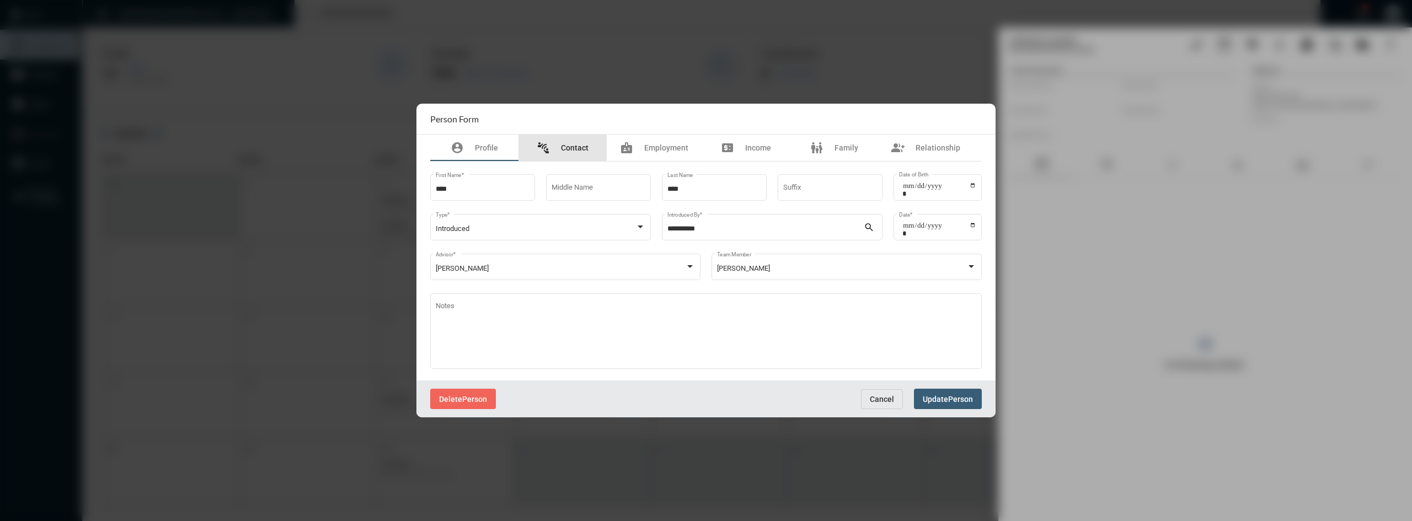
click at [571, 146] on span "Contact" at bounding box center [575, 147] width 28 height 9
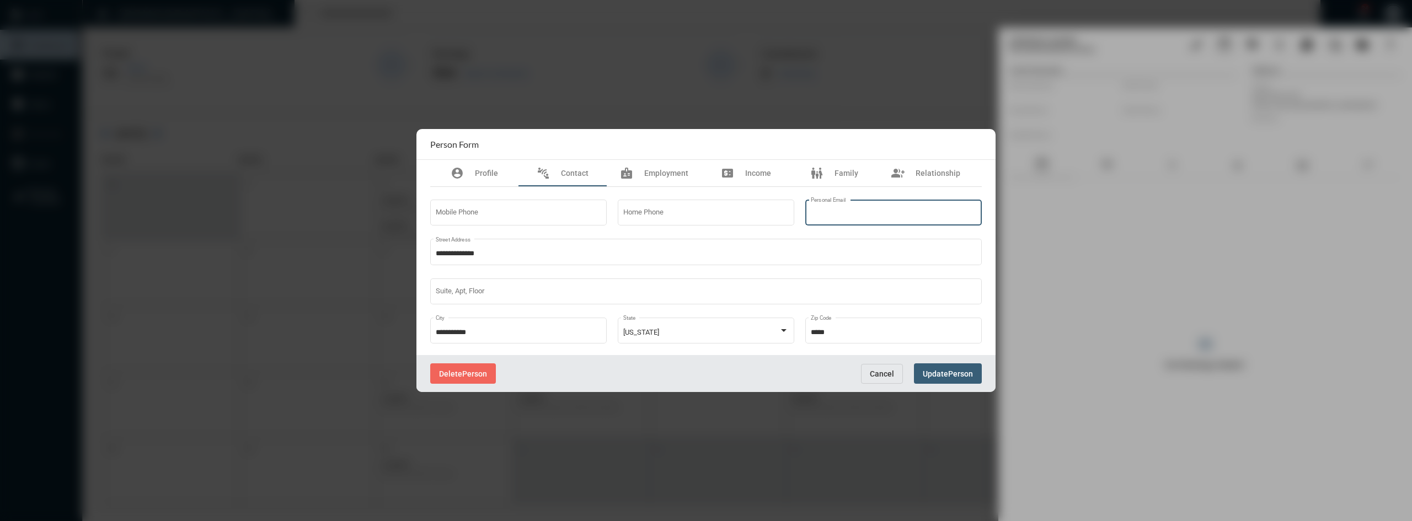
paste input "**********"
type input "**********"
click at [553, 219] on div "Mobile Phone" at bounding box center [519, 212] width 166 height 28
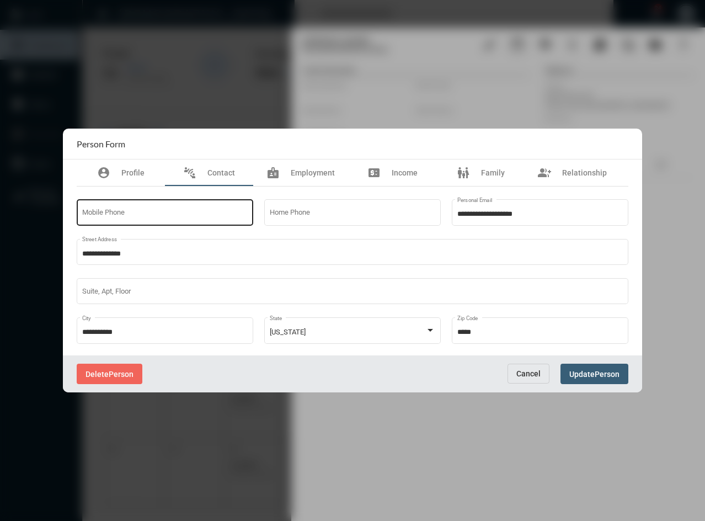
click at [151, 222] on div "Mobile Phone" at bounding box center [165, 212] width 166 height 28
type input "**********"
click at [488, 176] on span "Family" at bounding box center [493, 172] width 24 height 9
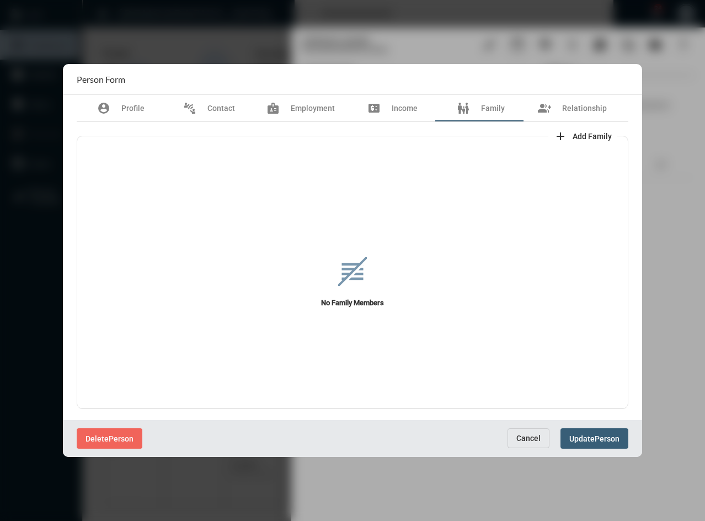
click at [573, 136] on span "add Add Family" at bounding box center [583, 135] width 58 height 9
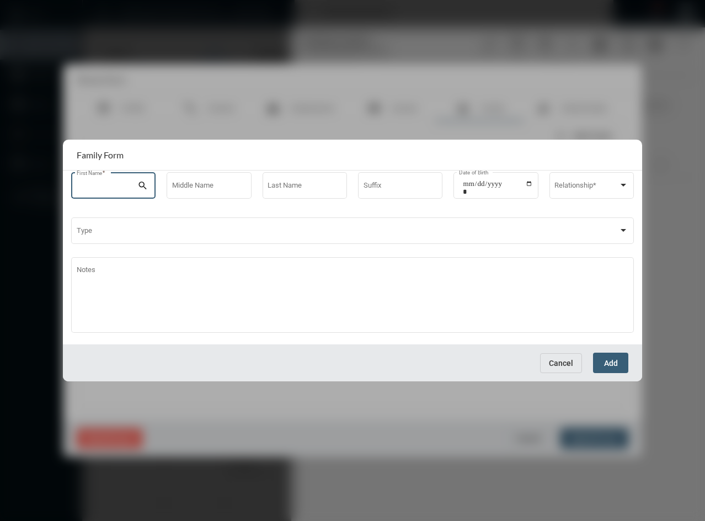
click at [130, 183] on div "First Name *" at bounding box center [107, 184] width 61 height 28
type input "********"
type input "****"
click at [474, 188] on input "Date of Birth" at bounding box center [498, 187] width 70 height 15
type input "**********"
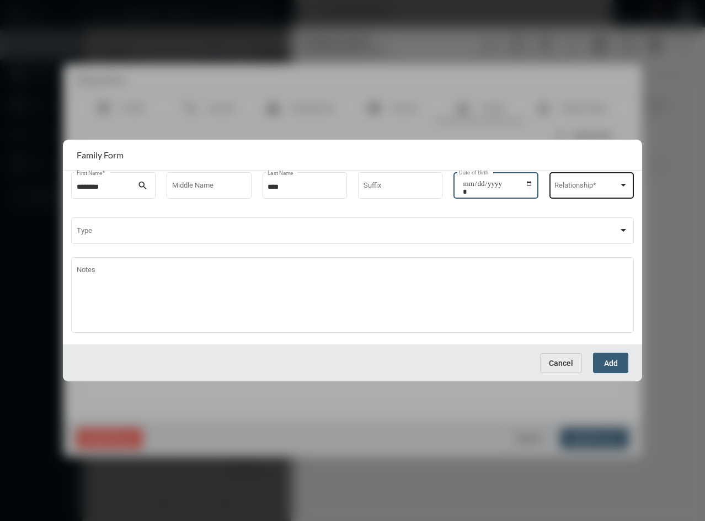
click at [585, 184] on span at bounding box center [586, 187] width 64 height 8
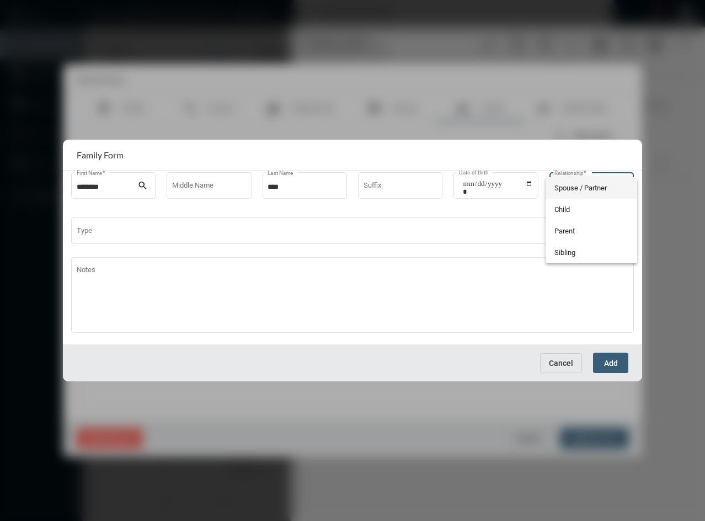
click at [579, 181] on span "Spouse / Partner" at bounding box center [591, 188] width 74 height 22
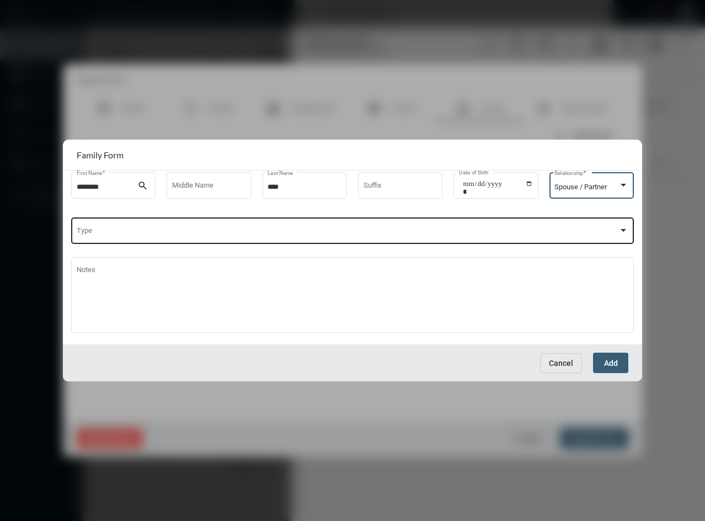
click at [199, 228] on span at bounding box center [348, 232] width 542 height 8
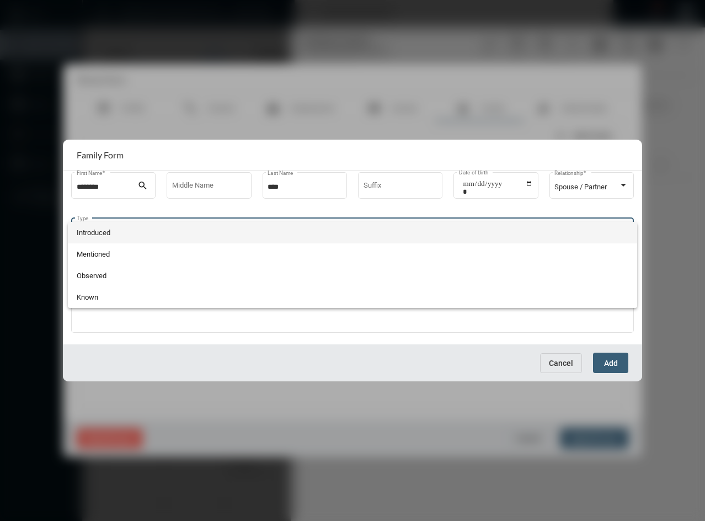
click at [96, 234] on span "Introduced" at bounding box center [353, 233] width 552 height 22
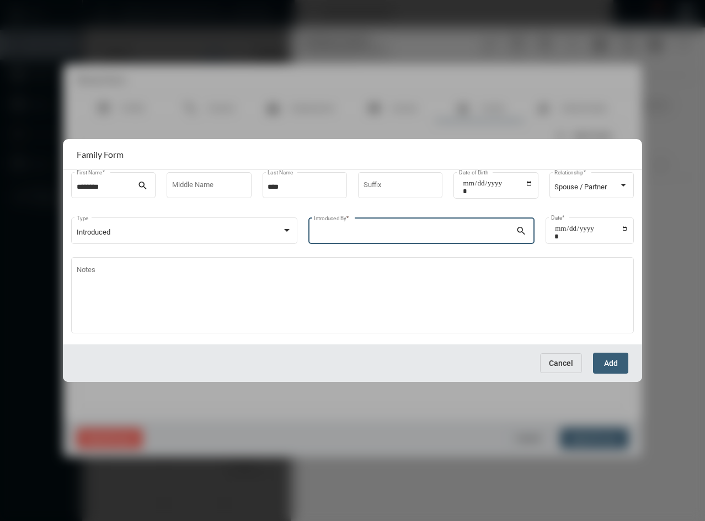
click at [343, 233] on input "Introduced By *" at bounding box center [415, 232] width 202 height 8
type input "**********"
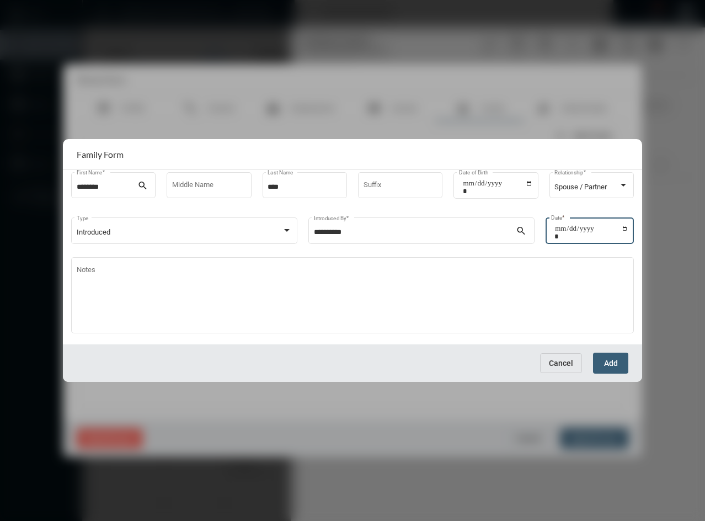
type input "**********"
click at [597, 357] on button "Add" at bounding box center [610, 363] width 35 height 20
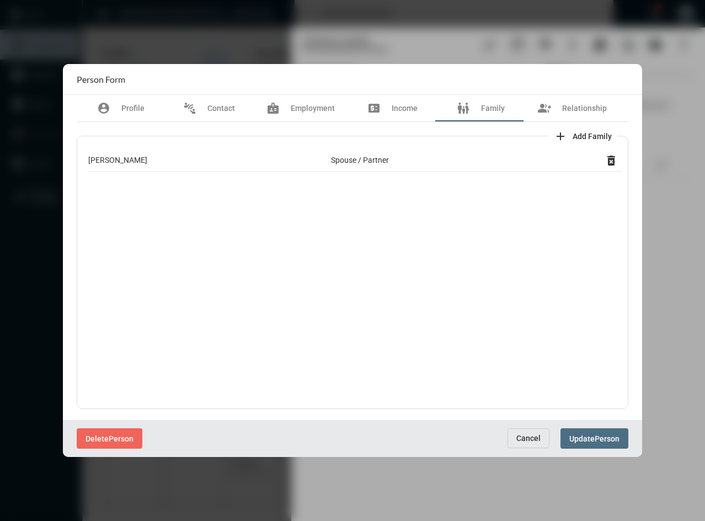
click at [593, 442] on span "Update" at bounding box center [581, 438] width 25 height 9
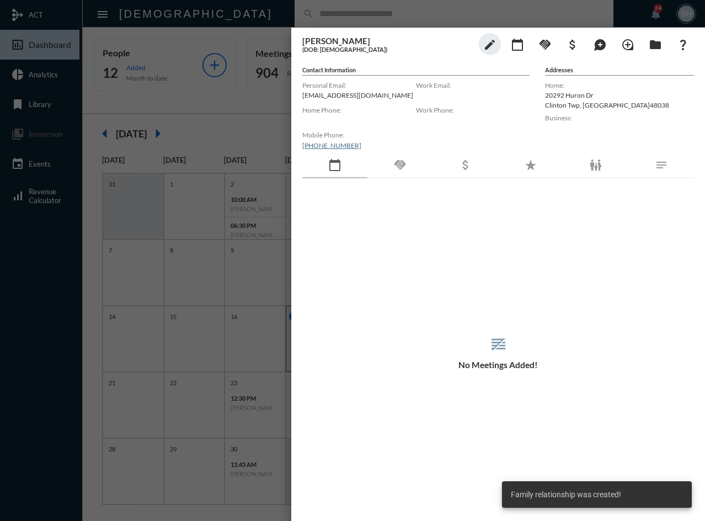
click at [364, 265] on div "reorder No Meetings Added!" at bounding box center [498, 352] width 392 height 304
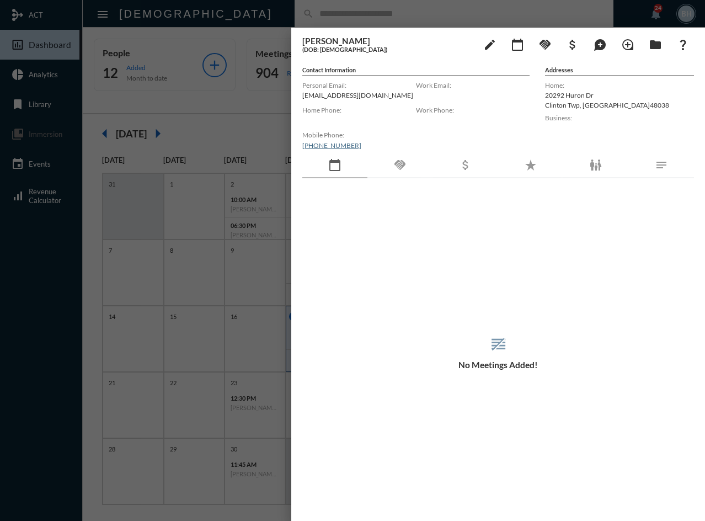
click at [412, 48] on h5 "(DOB: [DEMOGRAPHIC_DATA])" at bounding box center [387, 49] width 171 height 7
click at [419, 275] on div "reorder No Meetings Added!" at bounding box center [498, 352] width 392 height 304
click at [386, 9] on div at bounding box center [352, 260] width 705 height 521
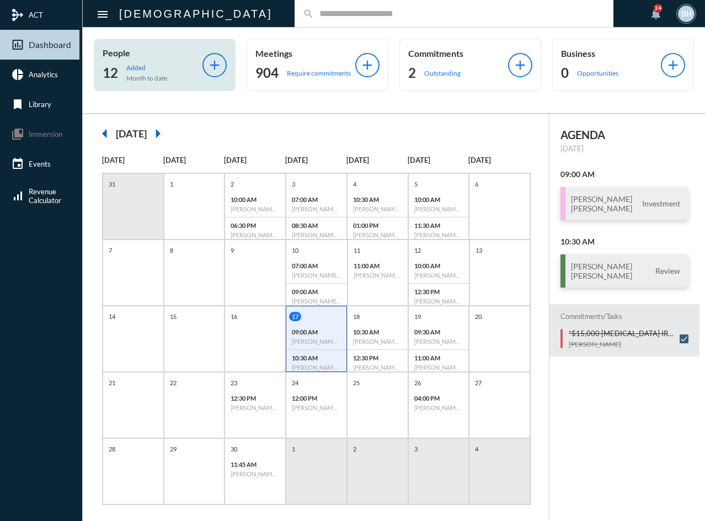
click at [141, 67] on p "Added" at bounding box center [146, 67] width 41 height 8
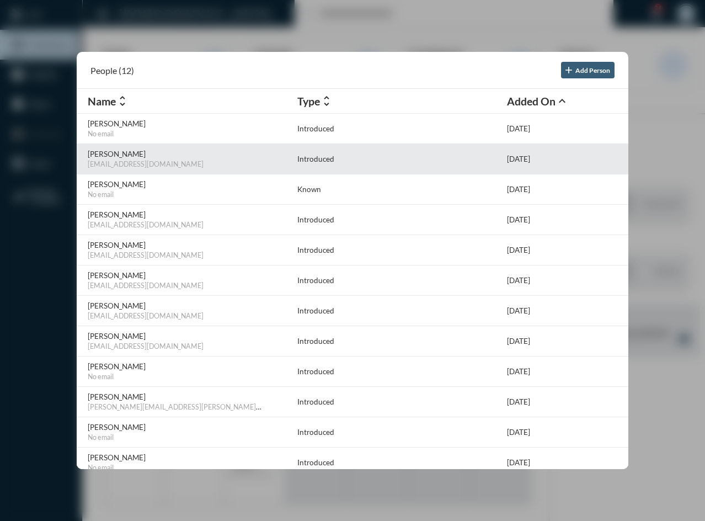
click at [120, 162] on span "[EMAIL_ADDRESS][DOMAIN_NAME]" at bounding box center [146, 164] width 116 height 8
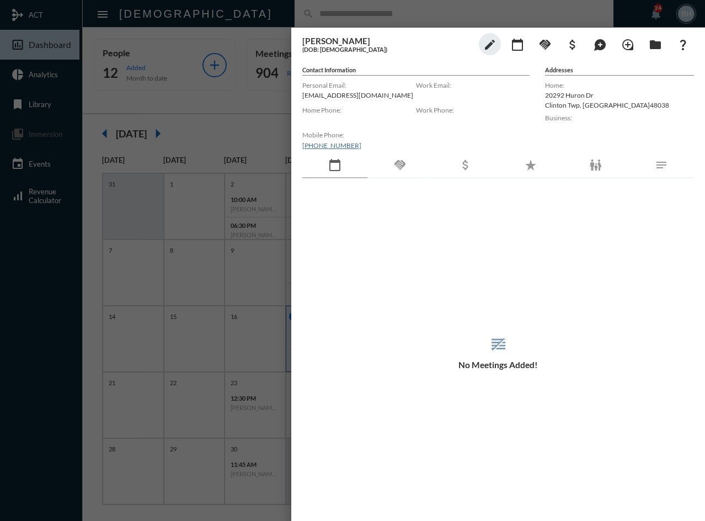
click at [547, 255] on div "reorder No Meetings Added!" at bounding box center [498, 352] width 392 height 304
click at [354, 384] on div "reorder No Meetings Added!" at bounding box center [498, 352] width 392 height 304
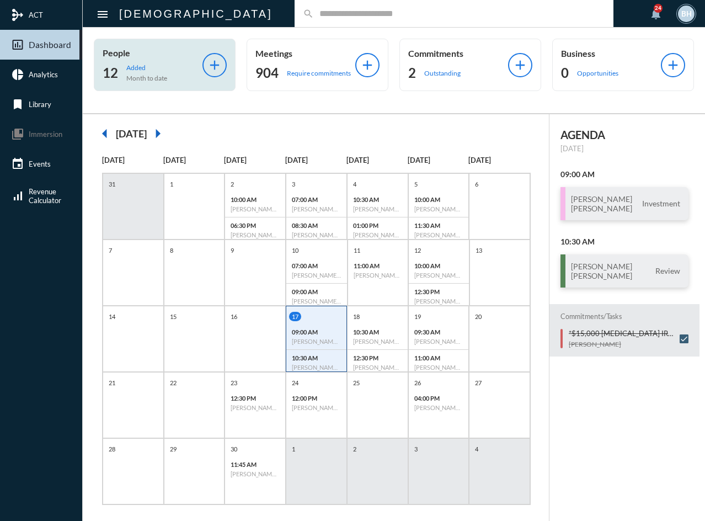
click at [139, 67] on p "Added" at bounding box center [146, 67] width 41 height 8
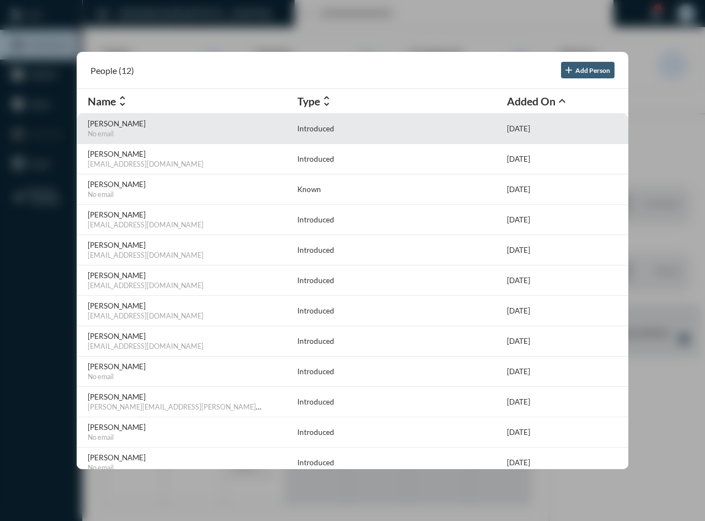
click at [118, 124] on p "Jennifer Tava" at bounding box center [190, 123] width 204 height 9
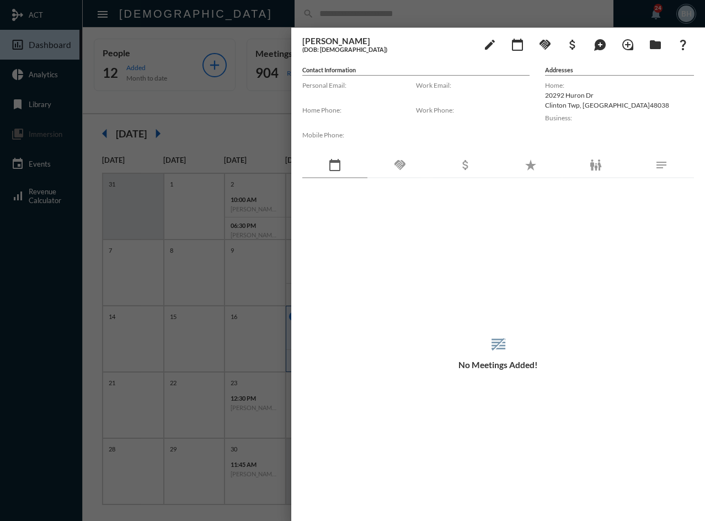
click at [507, 211] on div "reorder No Meetings Added!" at bounding box center [498, 352] width 392 height 304
drag, startPoint x: 364, startPoint y: 263, endPoint x: 364, endPoint y: 252, distance: 10.5
click at [364, 262] on div "reorder No Meetings Added!" at bounding box center [498, 352] width 392 height 304
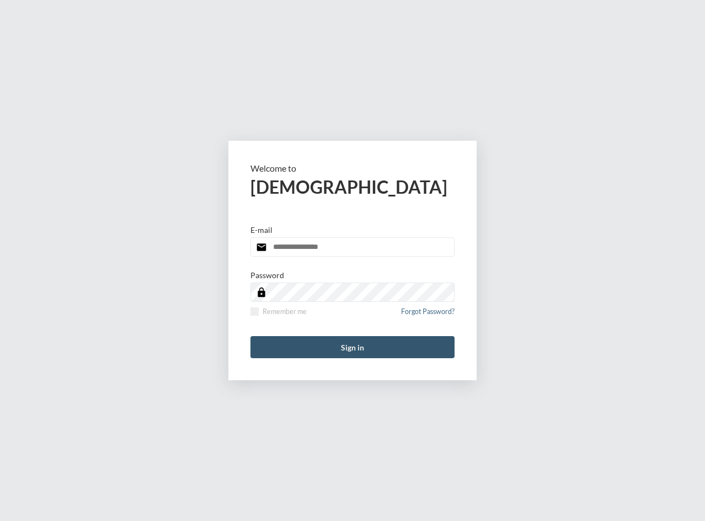
type input "**********"
click at [387, 349] on button "Sign in" at bounding box center [352, 347] width 204 height 22
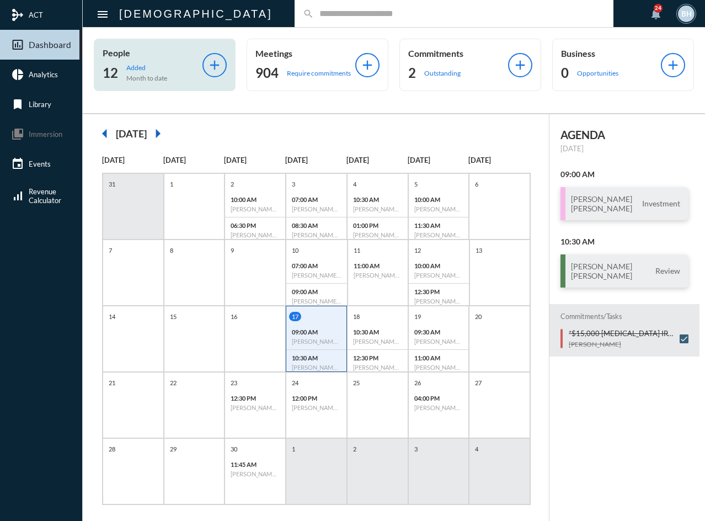
click at [126, 65] on p "Added" at bounding box center [146, 67] width 41 height 8
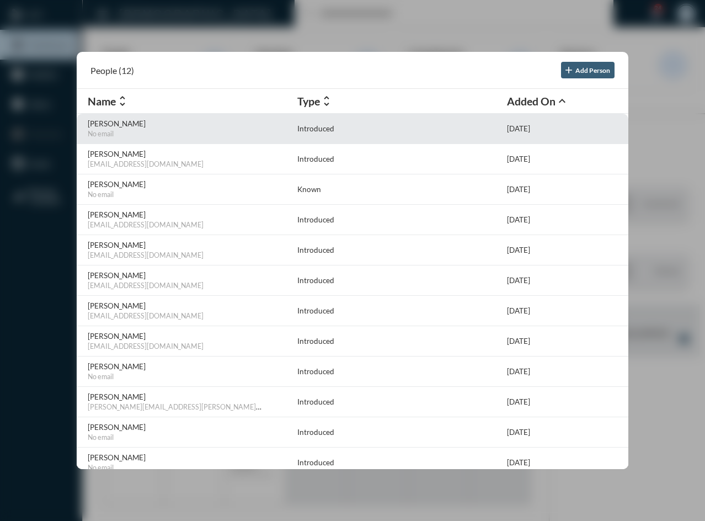
click at [314, 125] on p "Introduced" at bounding box center [315, 128] width 37 height 9
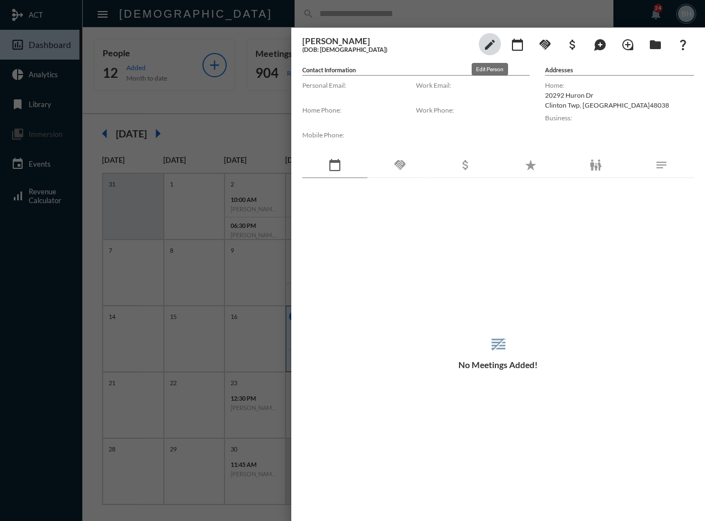
click at [493, 42] on mat-icon "edit" at bounding box center [489, 44] width 13 height 13
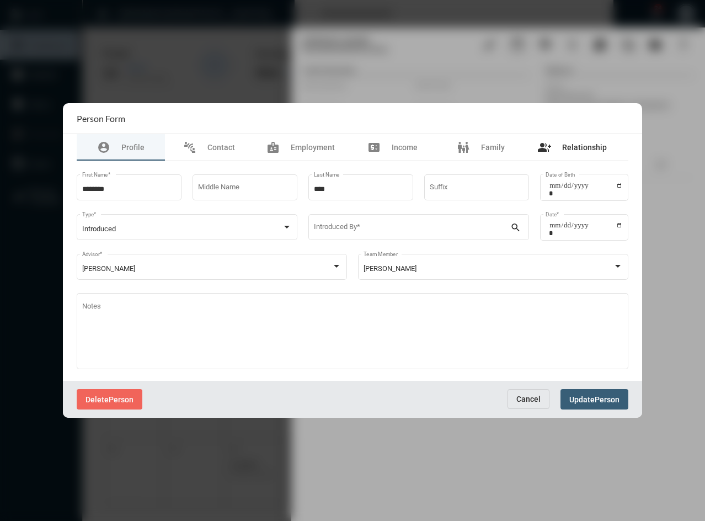
click at [579, 147] on span "Relationship" at bounding box center [584, 147] width 45 height 9
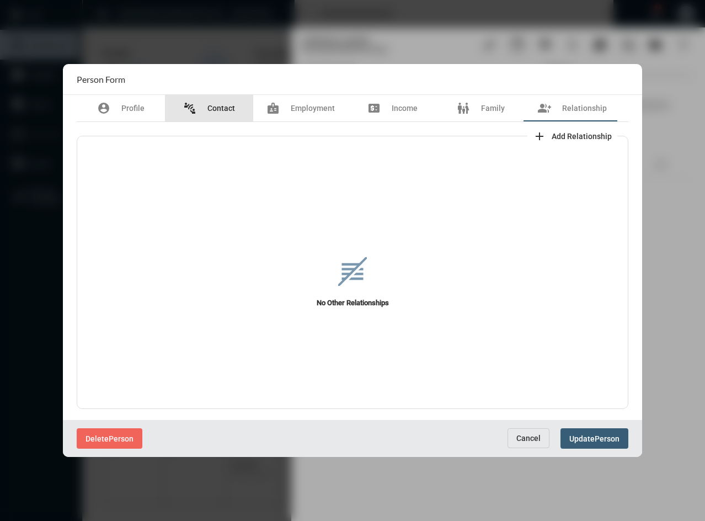
click at [210, 116] on div "connect_without_contact Contact" at bounding box center [209, 108] width 88 height 26
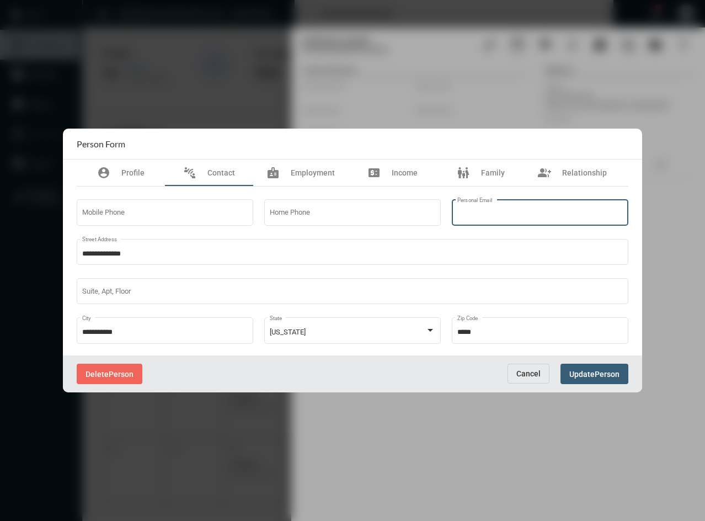
paste input "**********"
type input "**********"
click at [581, 366] on div "Delete Person Cancel Update Person" at bounding box center [352, 373] width 579 height 37
click at [581, 371] on span "Update" at bounding box center [581, 374] width 25 height 9
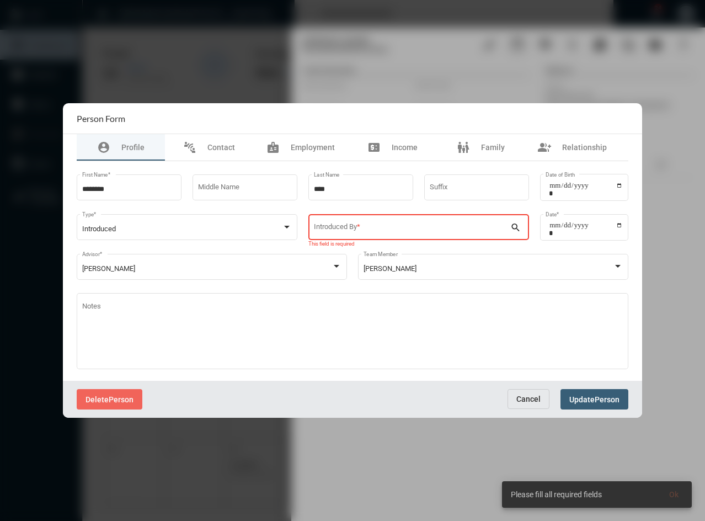
click at [438, 236] on div "Introduced By *" at bounding box center [412, 226] width 197 height 28
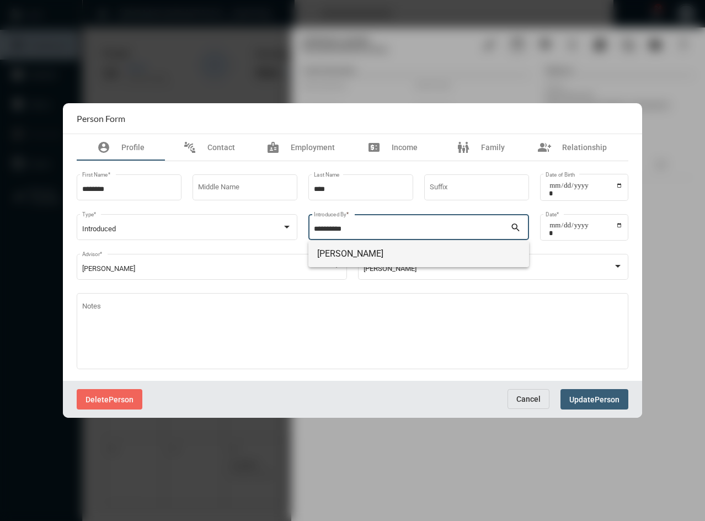
type input "**********"
click at [327, 250] on span "[PERSON_NAME]" at bounding box center [418, 254] width 203 height 26
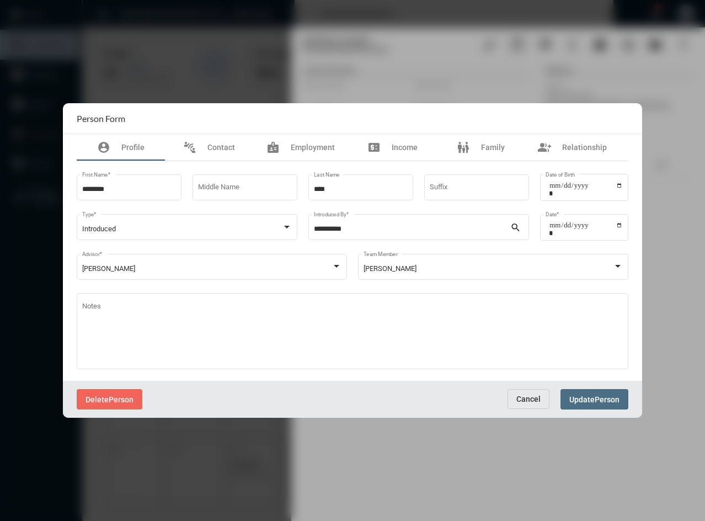
click at [590, 392] on button "Update Person" at bounding box center [595, 399] width 68 height 20
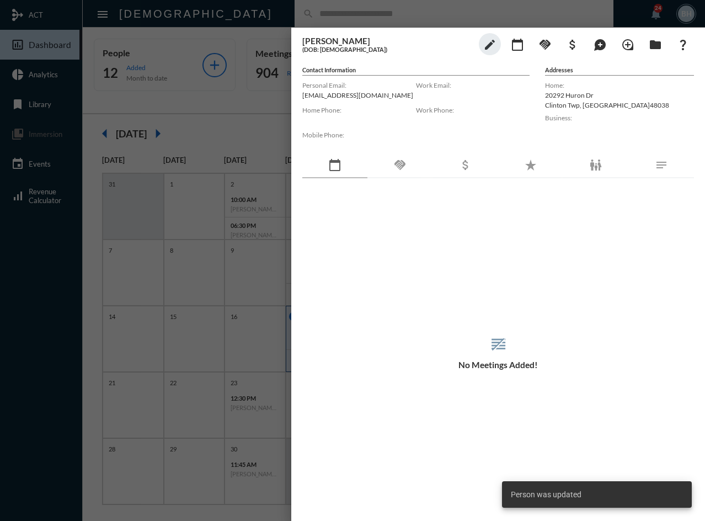
click at [501, 425] on div "reorder No Meetings Added!" at bounding box center [498, 352] width 392 height 304
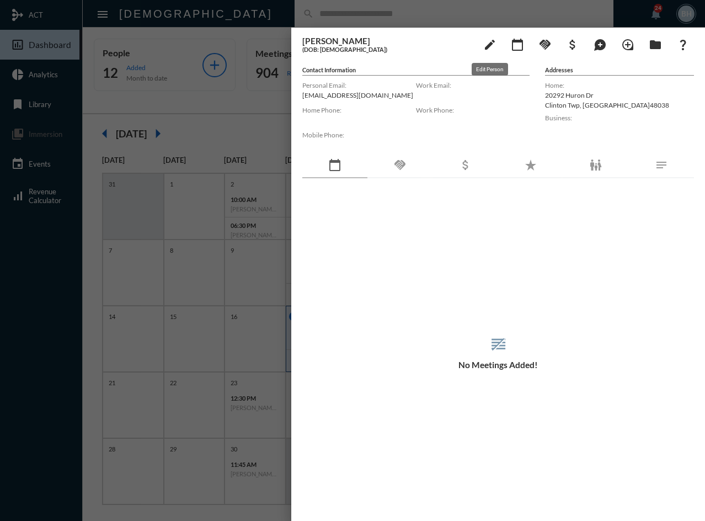
click at [491, 42] on mat-icon "edit" at bounding box center [489, 44] width 13 height 13
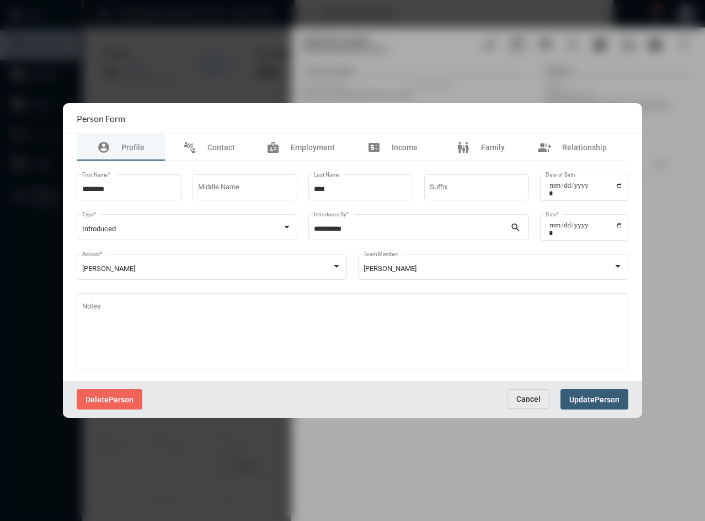
click at [619, 413] on div "Delete Person Cancel Update Person" at bounding box center [352, 399] width 579 height 37
click at [615, 405] on button "Update Person" at bounding box center [595, 399] width 68 height 20
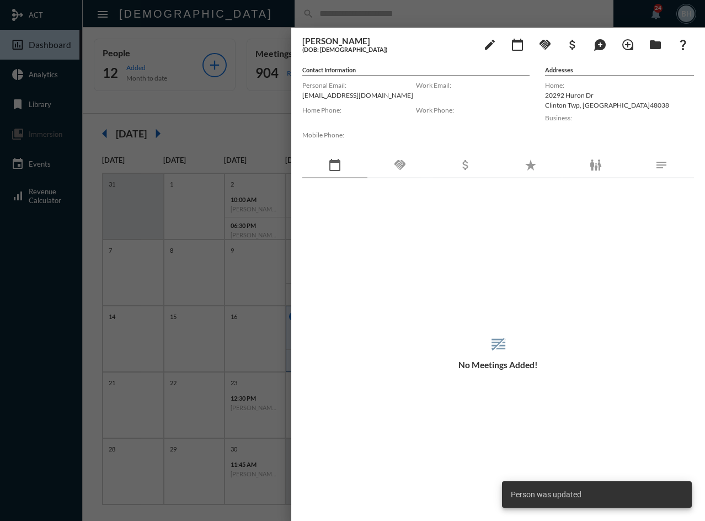
drag, startPoint x: 556, startPoint y: 279, endPoint x: 440, endPoint y: 33, distance: 272.0
click at [556, 279] on div "reorder No Meetings Added!" at bounding box center [498, 352] width 392 height 304
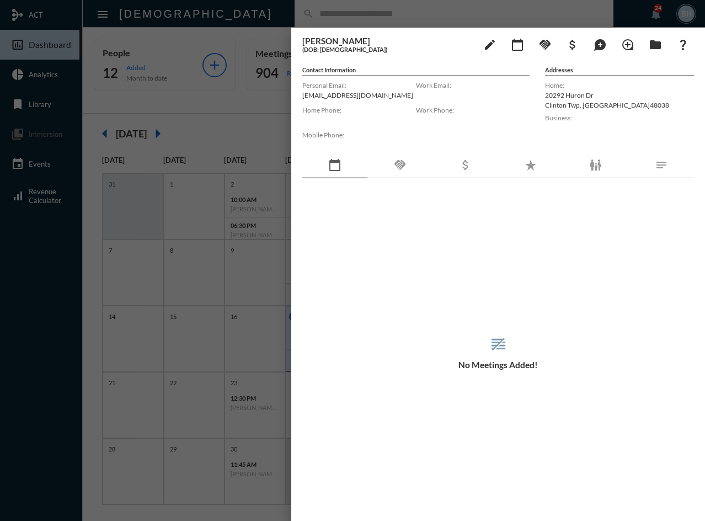
drag, startPoint x: 420, startPoint y: 255, endPoint x: 397, endPoint y: 192, distance: 67.5
click at [411, 229] on div "reorder No Meetings Added!" at bounding box center [498, 352] width 392 height 304
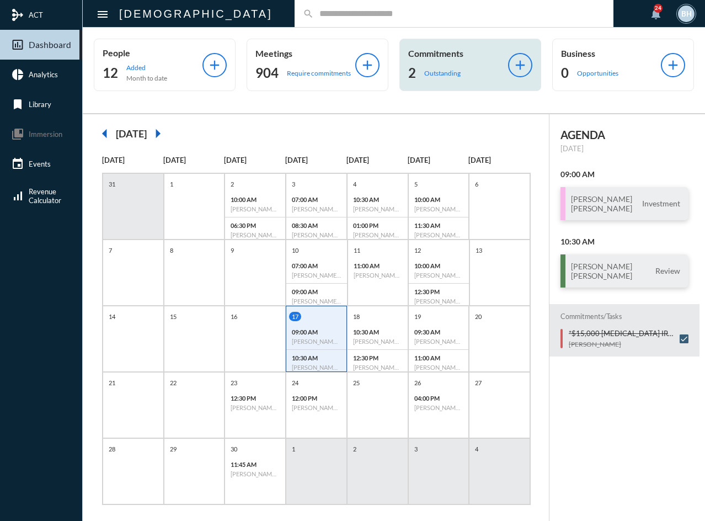
click at [442, 70] on p "Outstanding" at bounding box center [442, 73] width 36 height 8
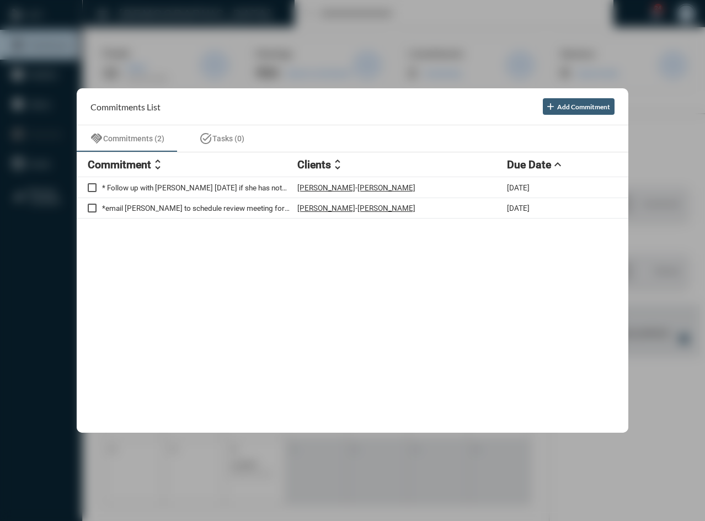
click at [323, 275] on div "* Follow up with [PERSON_NAME] [DATE] if she has not provided us a statement fo…" at bounding box center [353, 304] width 552 height 255
drag, startPoint x: 292, startPoint y: 254, endPoint x: 297, endPoint y: 248, distance: 7.5
click at [292, 254] on div "* Follow up with [PERSON_NAME] [DATE] if she has not provided us a statement fo…" at bounding box center [353, 304] width 552 height 255
click at [272, 263] on div "* Follow up with [PERSON_NAME] [DATE] if she has not provided us a statement fo…" at bounding box center [353, 304] width 552 height 255
click at [246, 271] on div "* Follow up with Katie in two weeks if she has not provided us a statement for …" at bounding box center [353, 304] width 552 height 255
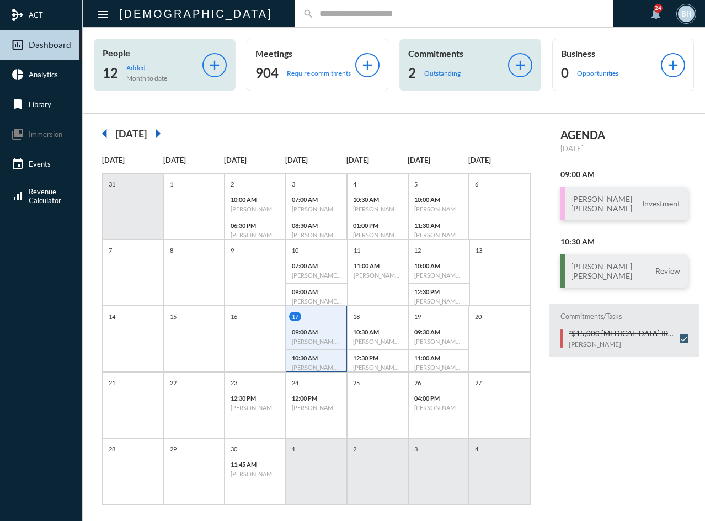
click at [139, 64] on p "Added" at bounding box center [146, 67] width 41 height 8
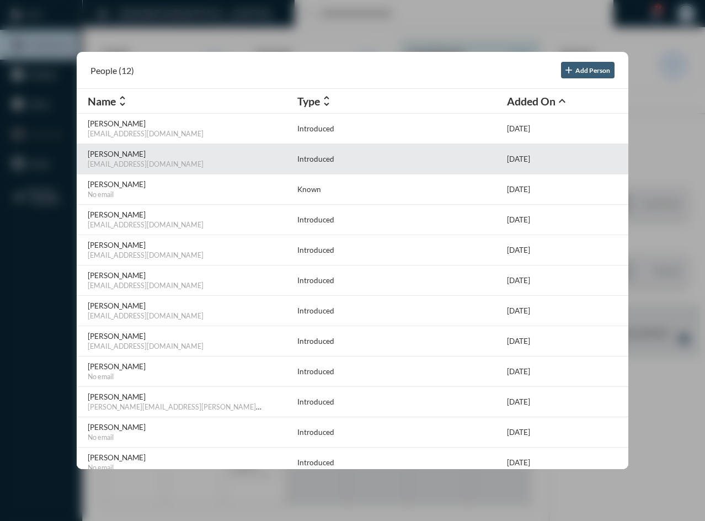
click at [106, 152] on p "[PERSON_NAME]" at bounding box center [190, 154] width 204 height 9
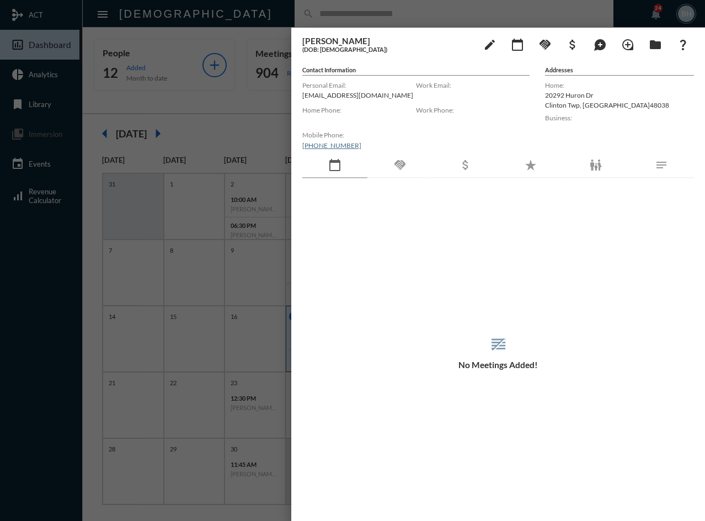
click at [438, 237] on div "reorder No Meetings Added!" at bounding box center [498, 352] width 392 height 304
click at [485, 271] on div "reorder No Meetings Added!" at bounding box center [498, 352] width 392 height 304
click at [478, 279] on div "reorder No Meetings Added!" at bounding box center [498, 352] width 392 height 304
click at [515, 40] on mat-icon "calendar_today" at bounding box center [517, 44] width 13 height 13
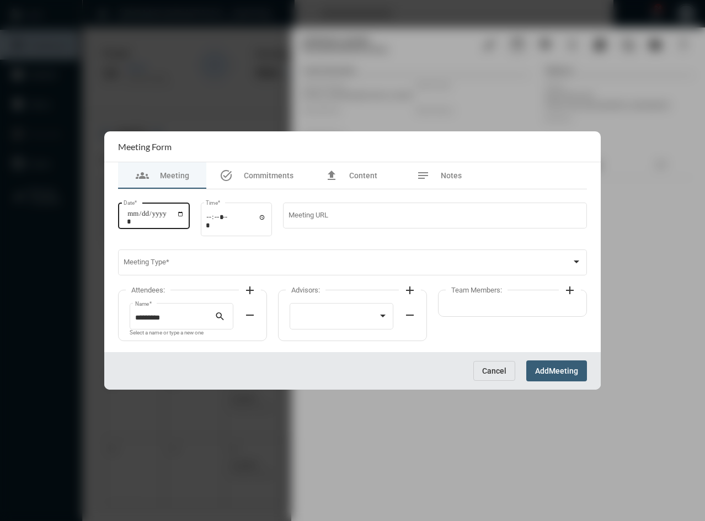
click at [135, 217] on input "Date *" at bounding box center [155, 217] width 57 height 15
type input "**********"
type input "*****"
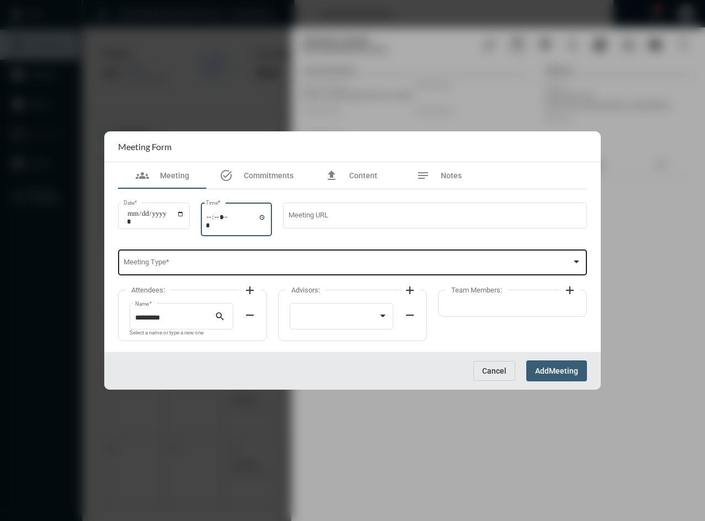
click at [137, 266] on span at bounding box center [348, 264] width 449 height 8
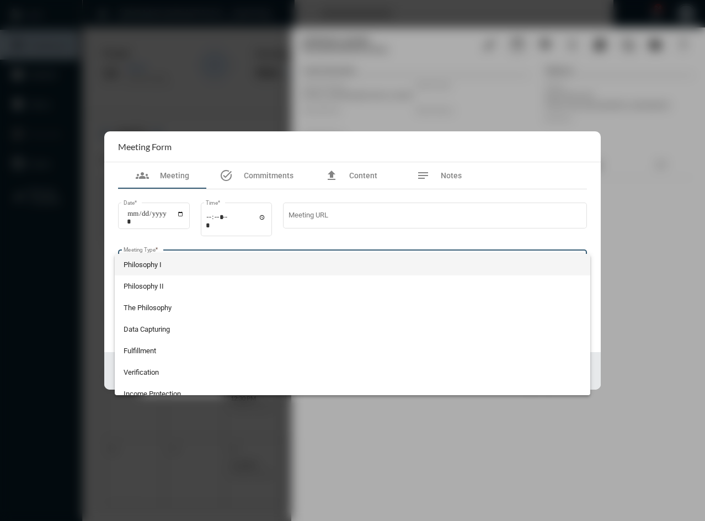
scroll to position [225, 0]
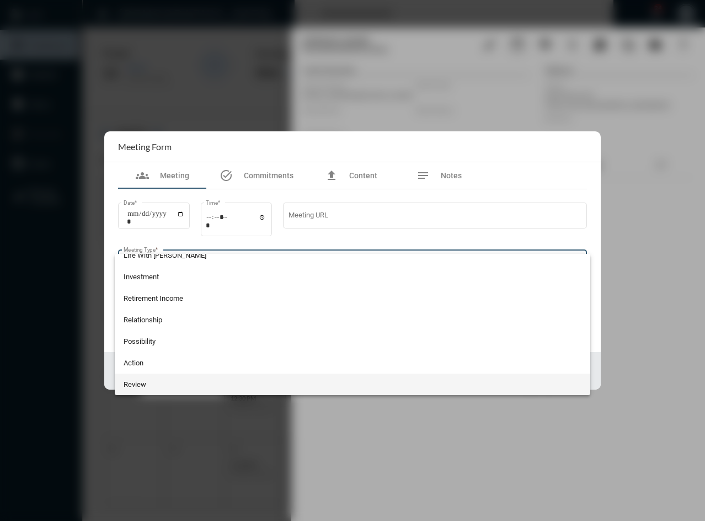
click at [199, 381] on span "Review" at bounding box center [353, 384] width 458 height 22
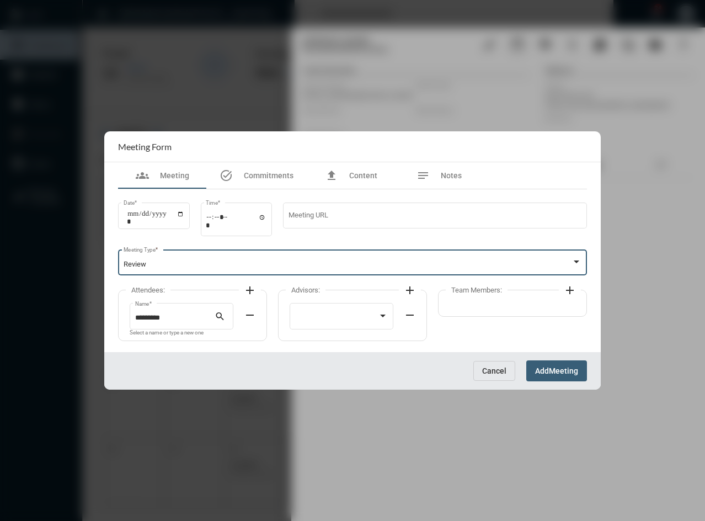
click at [252, 292] on mat-icon "add" at bounding box center [249, 290] width 13 height 13
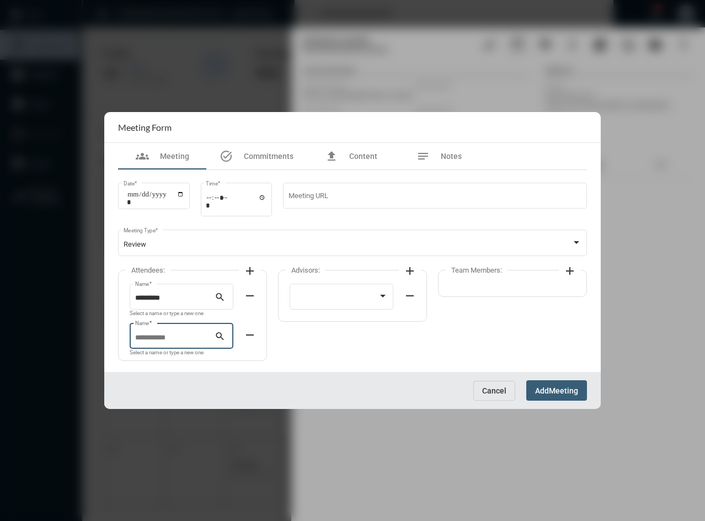
click at [184, 338] on input "Name *" at bounding box center [175, 338] width 80 height 8
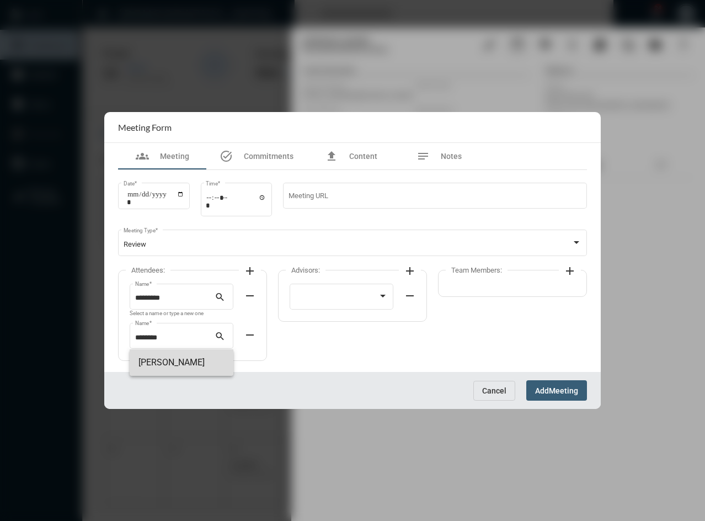
click at [163, 366] on span "[PERSON_NAME]" at bounding box center [181, 362] width 86 height 26
type input "**********"
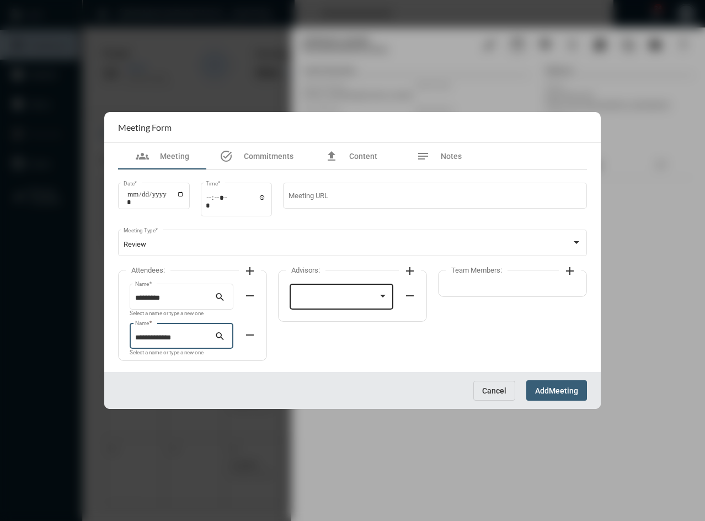
click at [326, 296] on div at bounding box center [336, 298] width 83 height 8
click at [325, 300] on span "[PERSON_NAME]" at bounding box center [341, 299] width 93 height 22
click at [539, 388] on span "Add" at bounding box center [542, 390] width 14 height 9
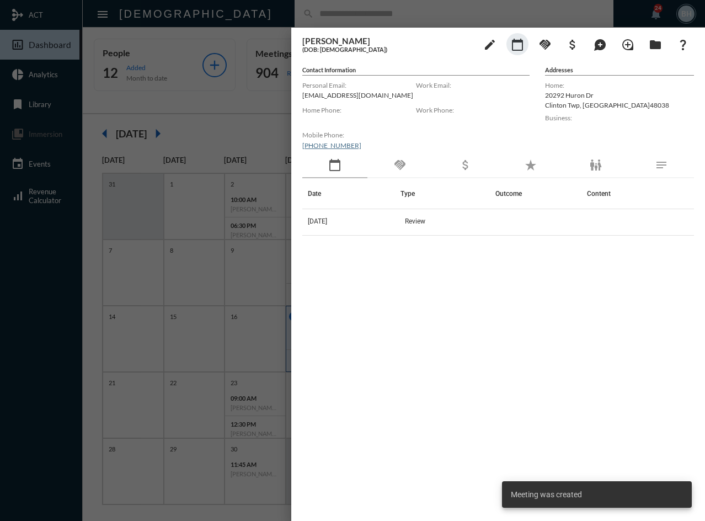
click at [484, 377] on div "Date Type Outcome Content [DATE] Review" at bounding box center [498, 335] width 392 height 314
click at [429, 288] on div "Date Type Outcome Content [DATE] Review" at bounding box center [498, 335] width 392 height 314
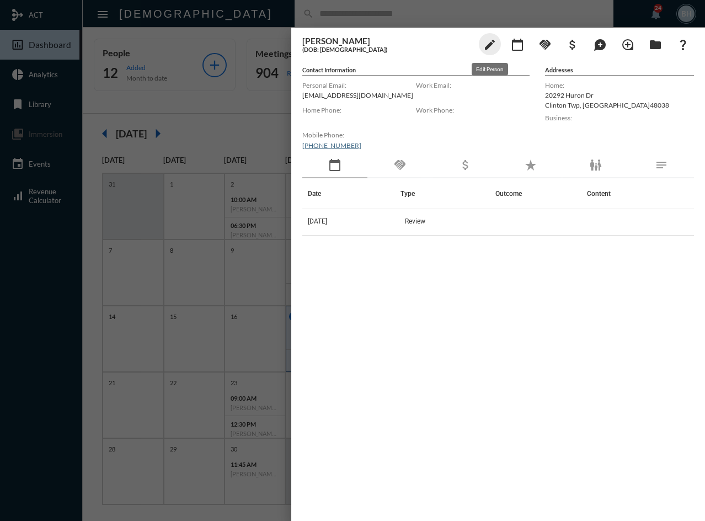
click at [491, 40] on mat-icon "edit" at bounding box center [489, 44] width 13 height 13
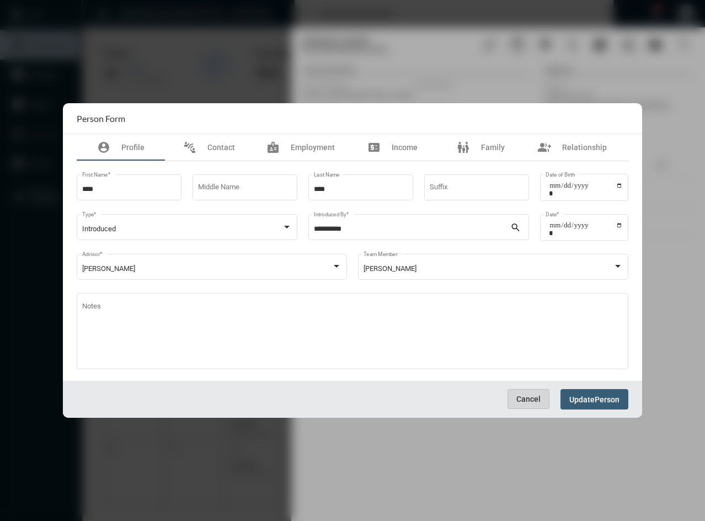
click at [525, 398] on span "Cancel" at bounding box center [528, 398] width 24 height 9
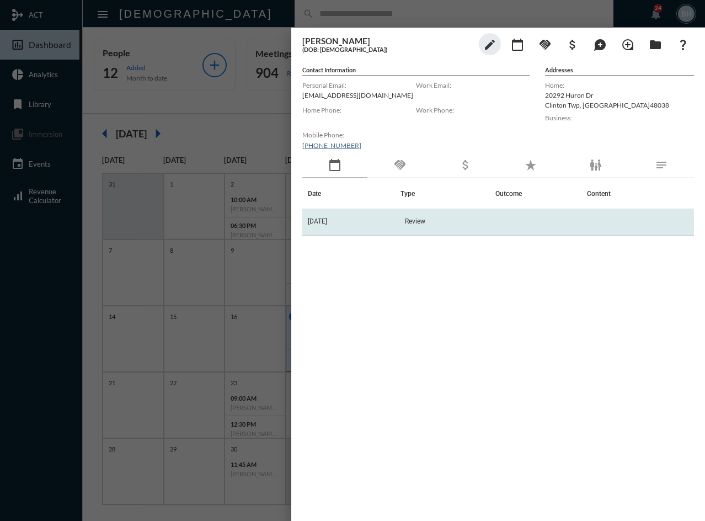
click at [442, 231] on td "Review" at bounding box center [448, 222] width 95 height 26
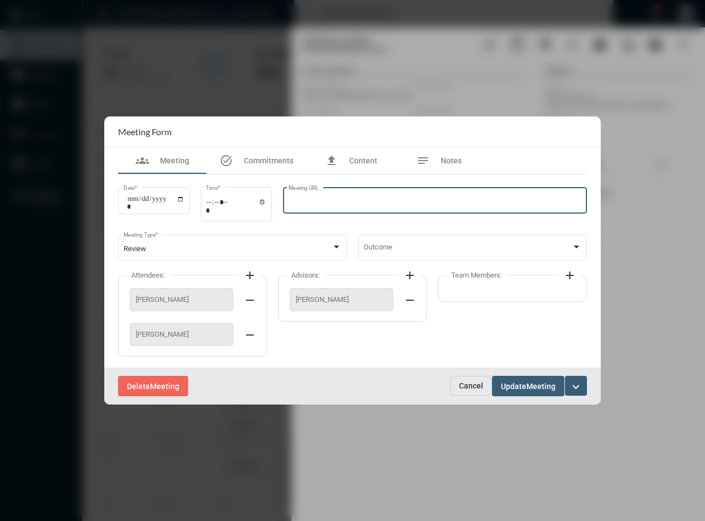
click at [321, 198] on input "Meeting URL" at bounding box center [435, 202] width 293 height 8
type input "**********"
click at [534, 389] on span "Meeting" at bounding box center [540, 386] width 29 height 9
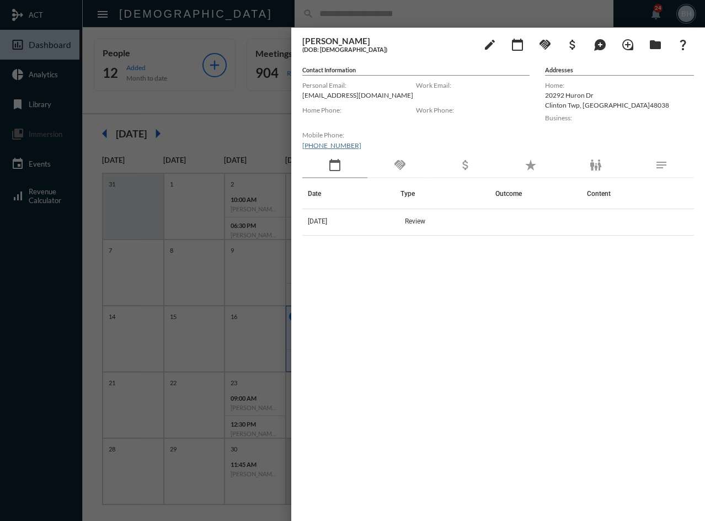
drag, startPoint x: 493, startPoint y: 366, endPoint x: 498, endPoint y: 354, distance: 12.9
click at [493, 366] on div "Date Type Outcome Content [DATE] Review" at bounding box center [498, 335] width 392 height 314
drag, startPoint x: 420, startPoint y: 333, endPoint x: 425, endPoint y: 325, distance: 9.7
click at [420, 333] on div "Date Type Outcome Content [DATE] Review" at bounding box center [498, 335] width 392 height 314
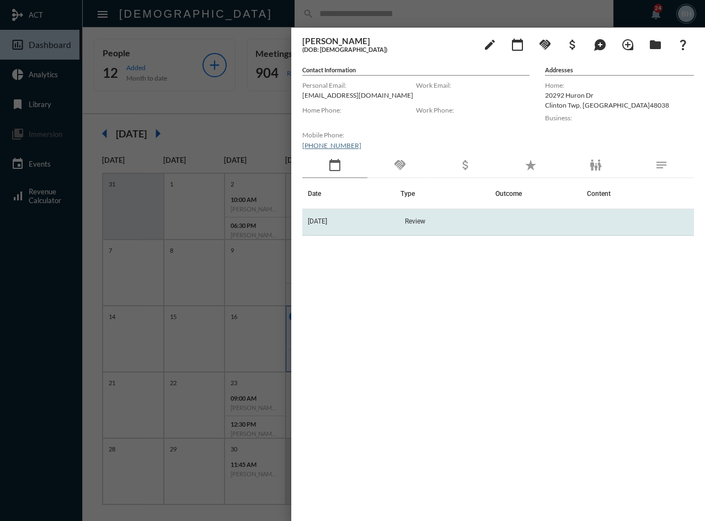
click at [440, 226] on td "Review" at bounding box center [448, 222] width 95 height 26
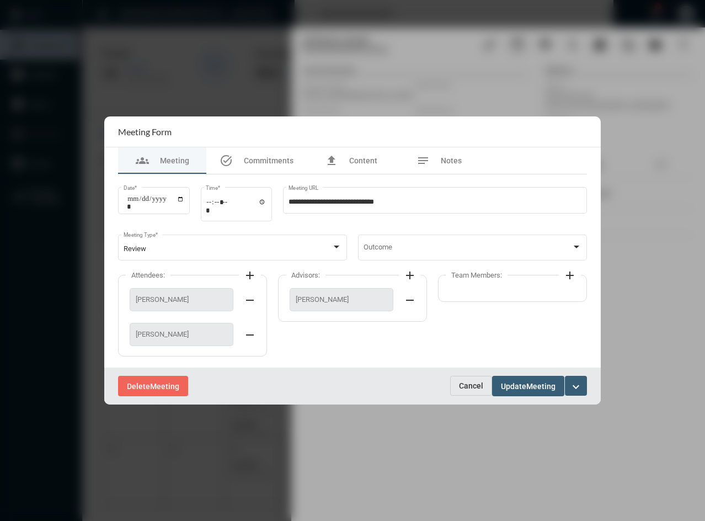
click at [466, 384] on span "Cancel" at bounding box center [471, 385] width 24 height 9
